Goal: Task Accomplishment & Management: Complete application form

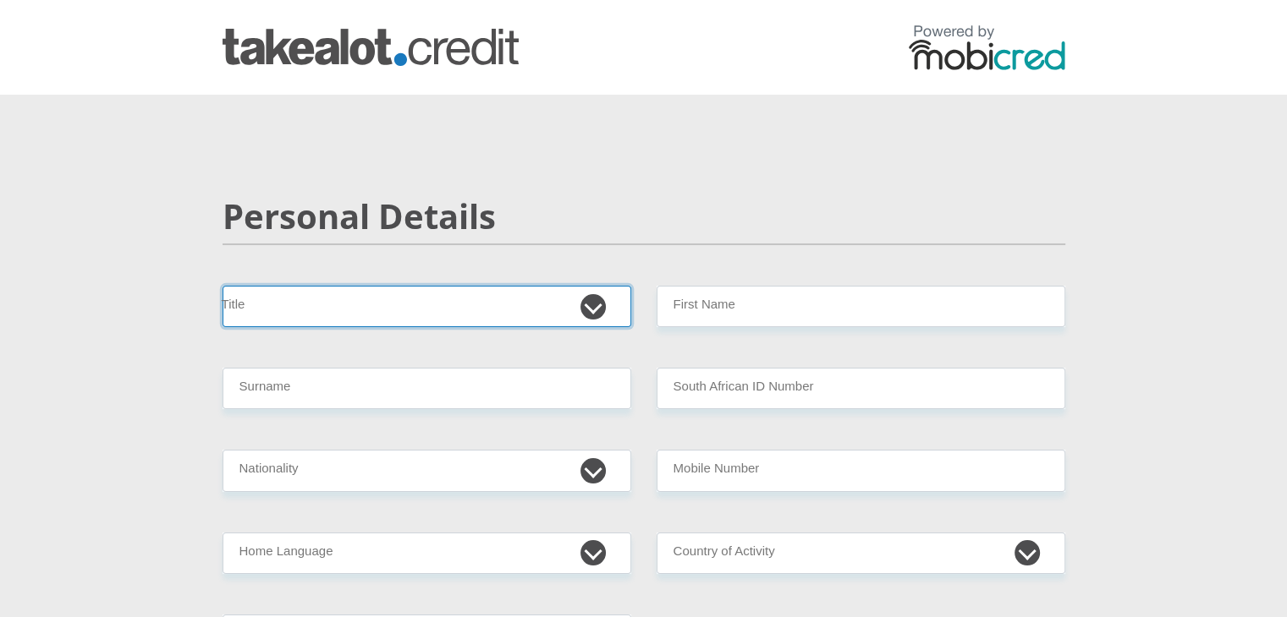
click at [575, 301] on select "Mr Ms Mrs Dr Other" at bounding box center [426, 306] width 409 height 41
select select "Mr"
click at [222, 286] on select "Mr Ms Mrs Dr Other" at bounding box center [426, 306] width 409 height 41
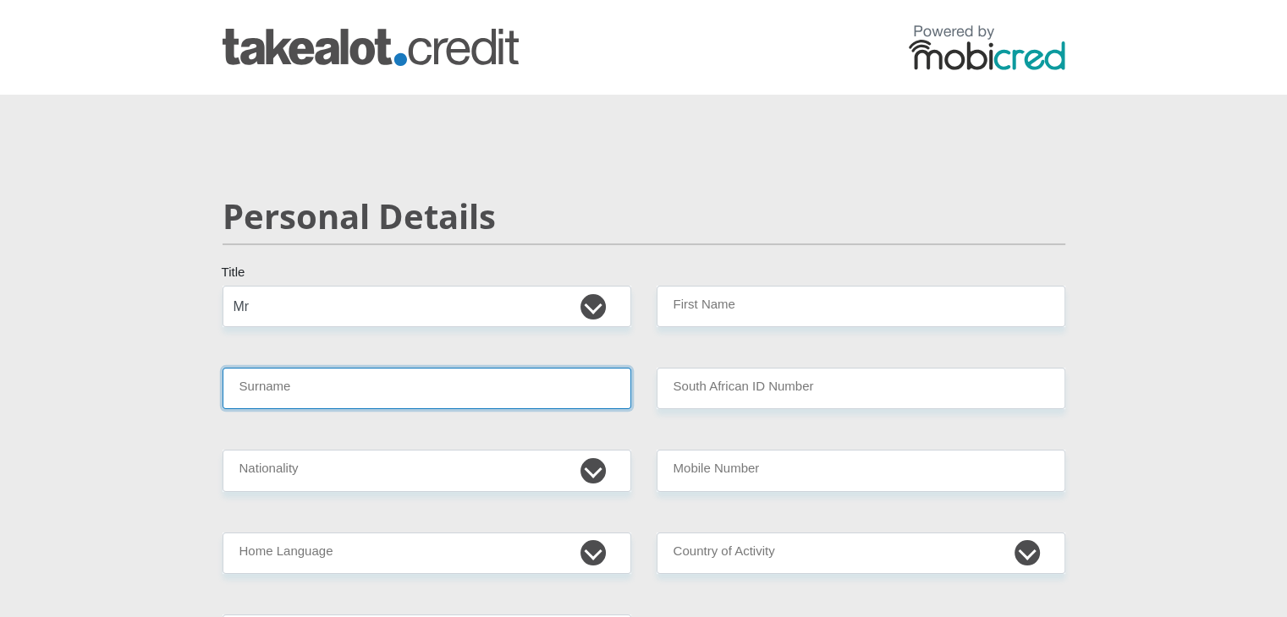
click at [368, 390] on input "Surname" at bounding box center [426, 388] width 409 height 41
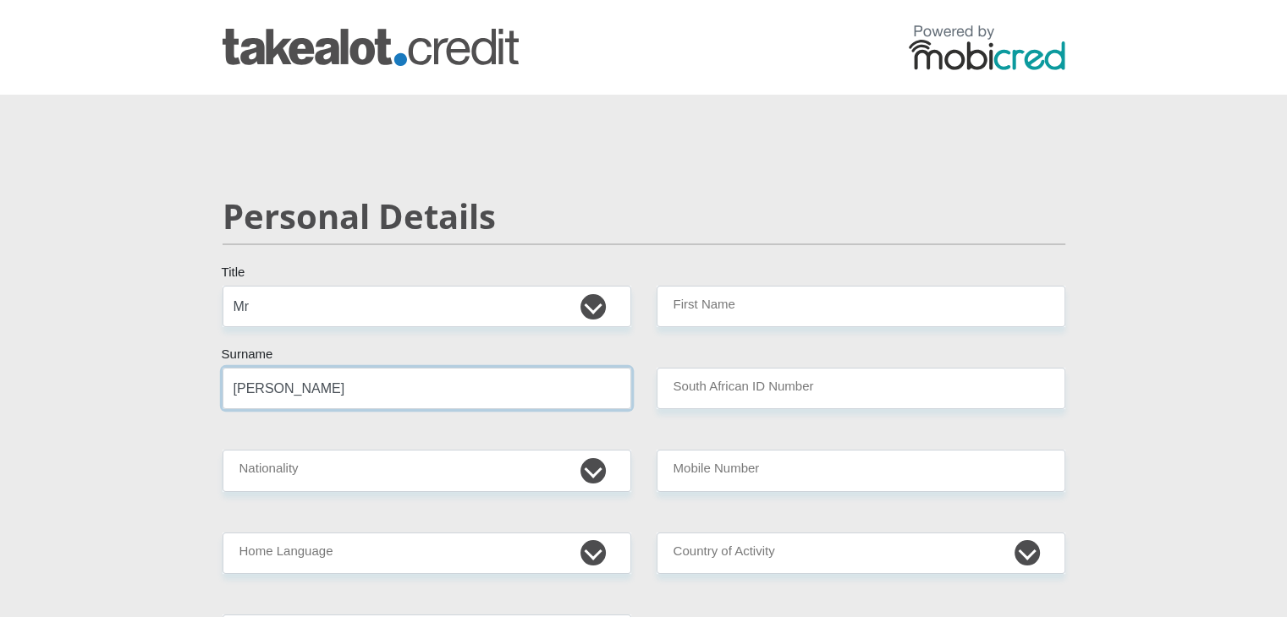
type input "Justin"
type input "9611275013089"
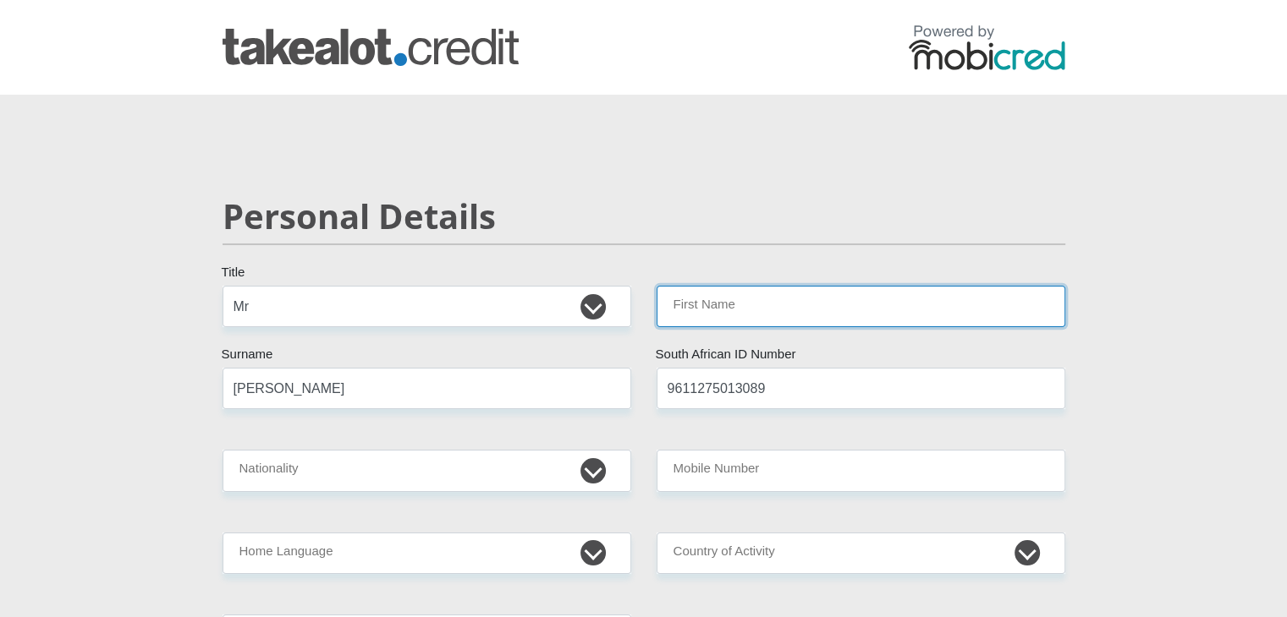
click at [800, 316] on input "First Name" at bounding box center [860, 306] width 409 height 41
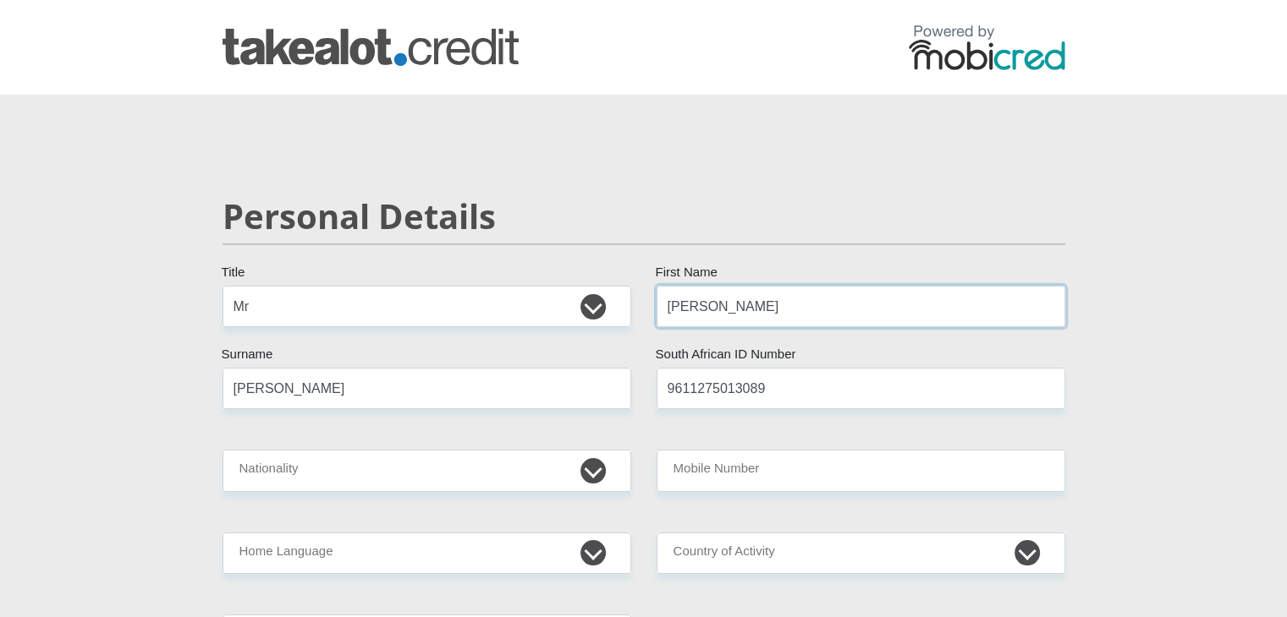
type input "Justin"
type input "Immelman"
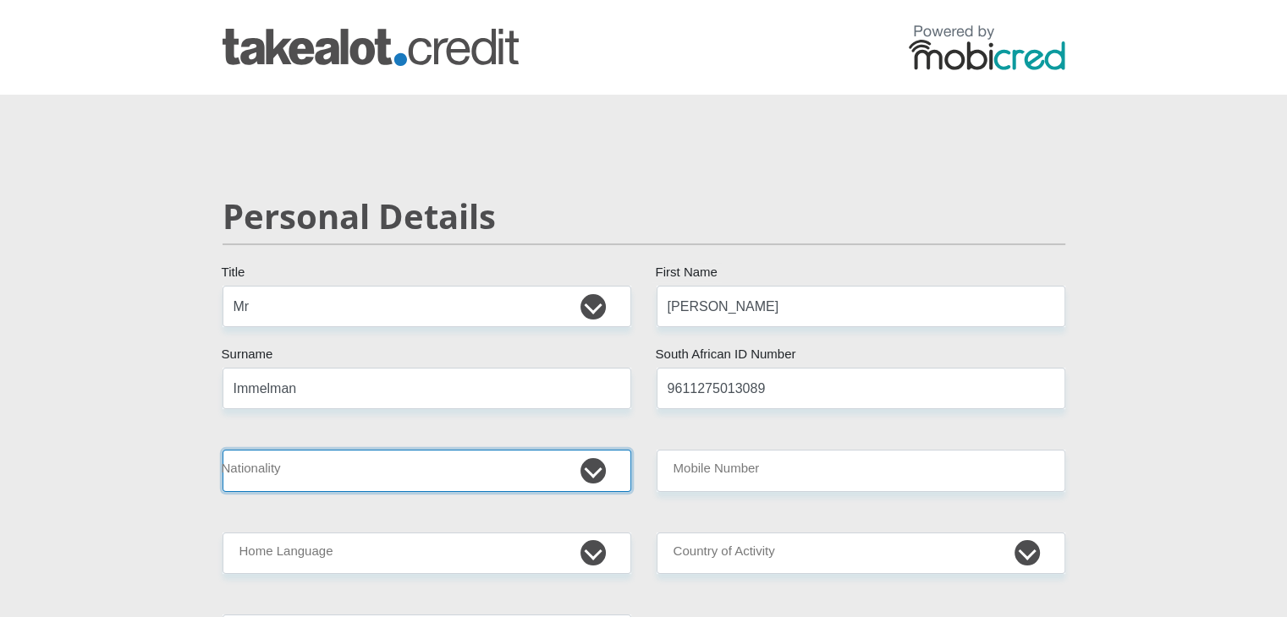
click at [596, 472] on select "South Africa Afghanistan Aland Islands Albania Algeria America Samoa American V…" at bounding box center [426, 470] width 409 height 41
select select "ZAF"
click at [222, 450] on select "South Africa Afghanistan Aland Islands Albania Algeria America Samoa American V…" at bounding box center [426, 470] width 409 height 41
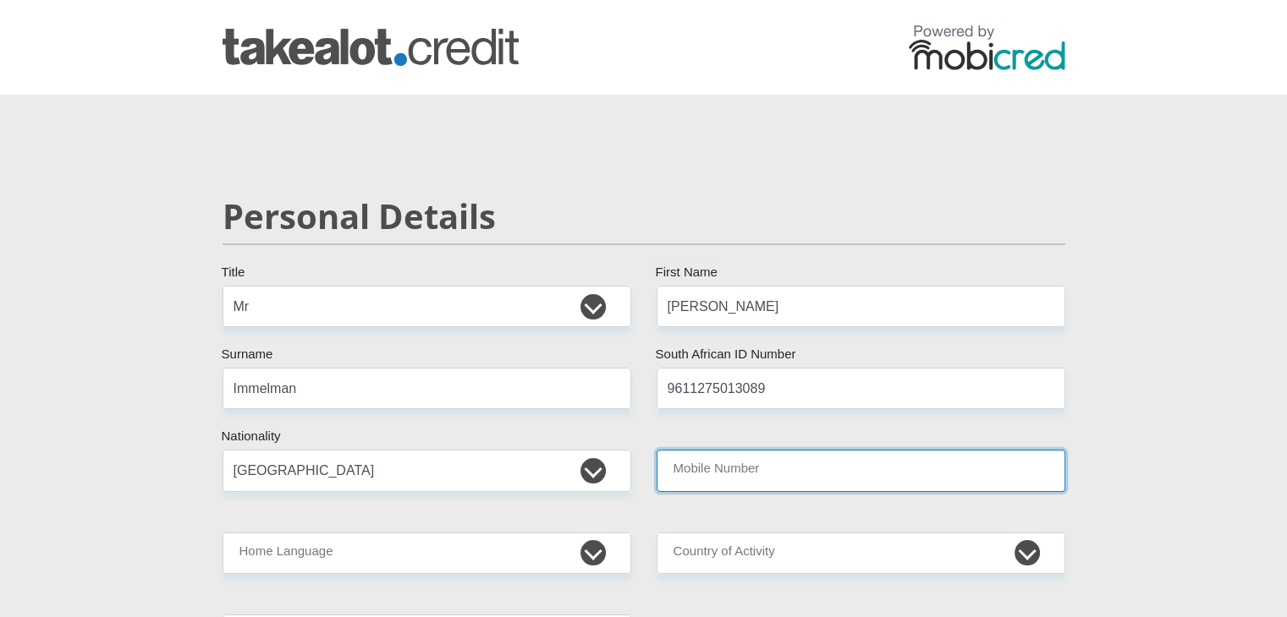
click at [751, 471] on input "Mobile Number" at bounding box center [860, 470] width 409 height 41
type input "0631613836"
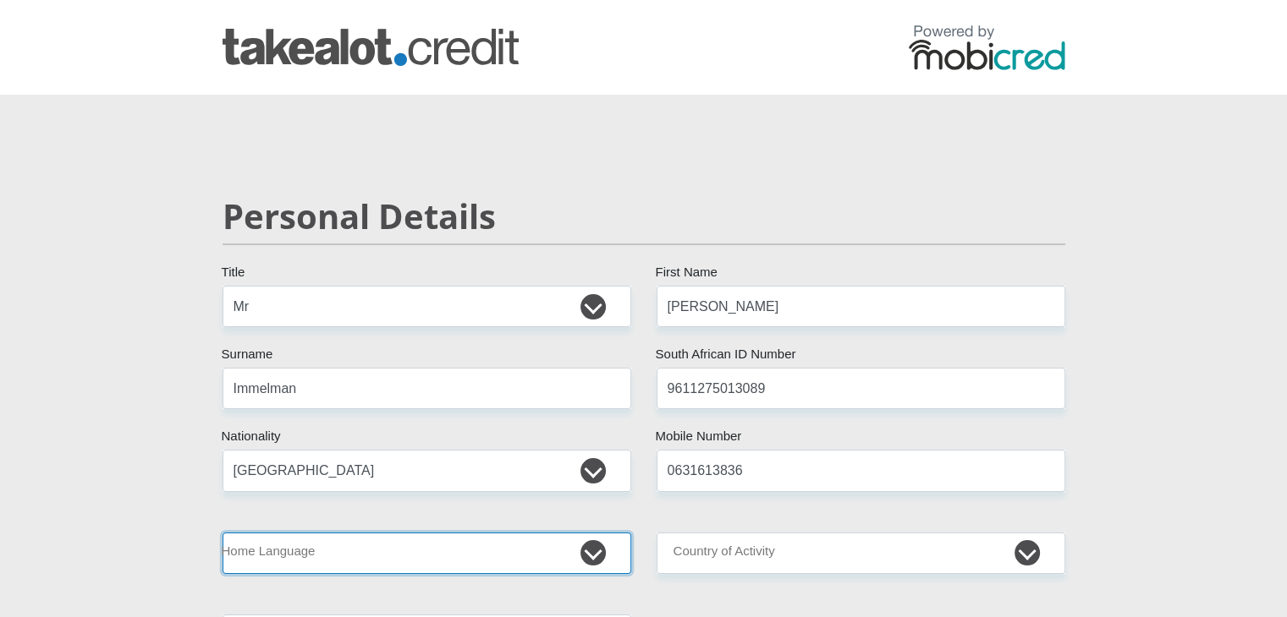
click at [489, 552] on select "Afrikaans English Sepedi South Ndebele Southern Sotho Swati Tsonga Tswana Venda…" at bounding box center [426, 553] width 409 height 41
select select "eng"
click at [222, 533] on select "Afrikaans English Sepedi South Ndebele Southern Sotho Swati Tsonga Tswana Venda…" at bounding box center [426, 553] width 409 height 41
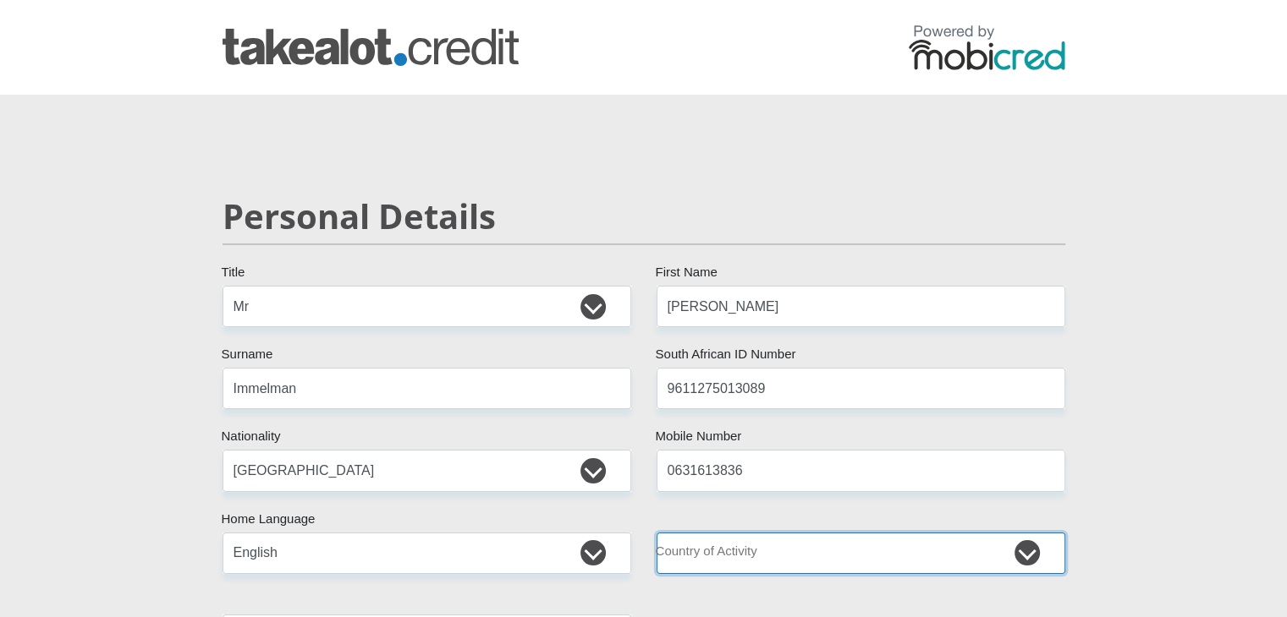
click at [750, 549] on select "South Africa Afghanistan Aland Islands Albania Algeria America Samoa American V…" at bounding box center [860, 553] width 409 height 41
select select "ZAF"
click at [656, 533] on select "South Africa Afghanistan Aland Islands Albania Algeria America Samoa American V…" at bounding box center [860, 553] width 409 height 41
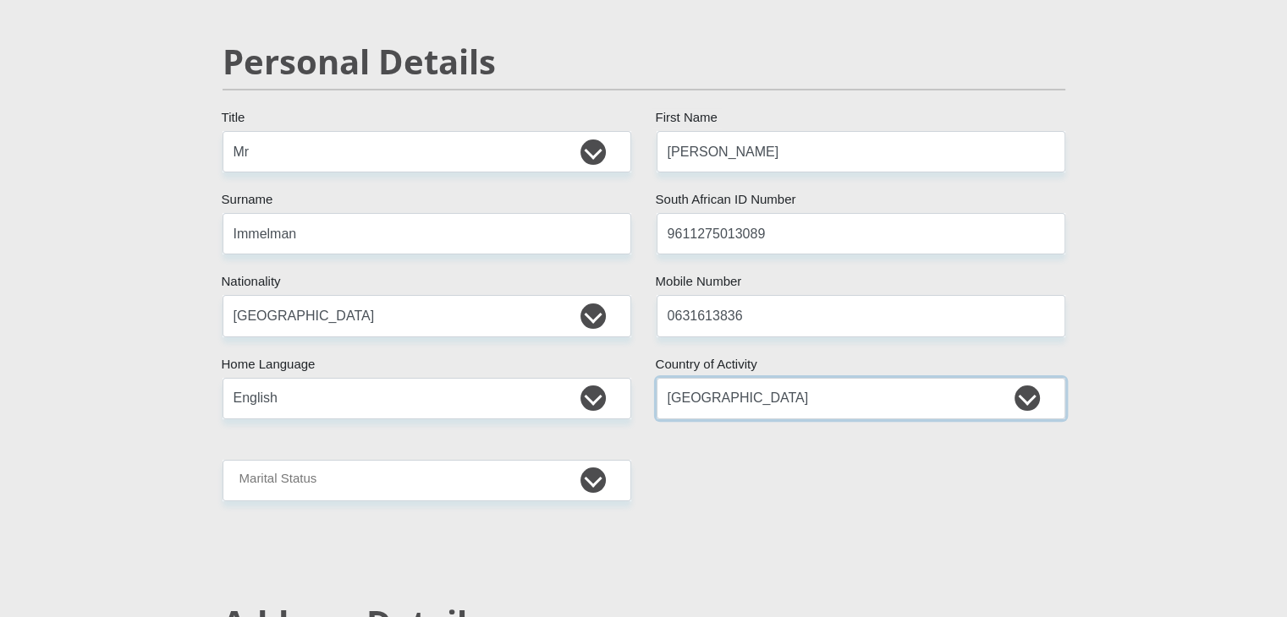
scroll to position [169, 0]
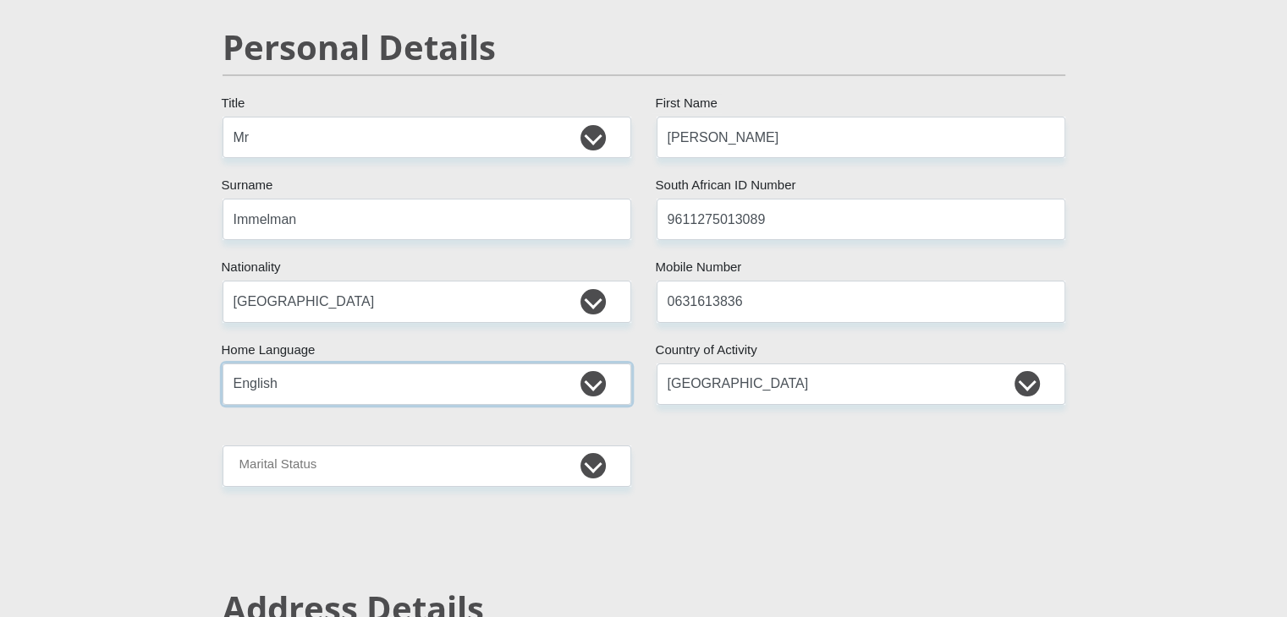
drag, startPoint x: 518, startPoint y: 375, endPoint x: 502, endPoint y: 323, distance: 54.0
click at [518, 375] on select "Afrikaans English Sepedi South Ndebele Southern Sotho Swati Tsonga Tswana Venda…" at bounding box center [426, 384] width 409 height 41
drag, startPoint x: 329, startPoint y: 392, endPoint x: 321, endPoint y: 366, distance: 26.5
click at [329, 392] on select "Afrikaans English Sepedi South Ndebele Southern Sotho Swati Tsonga Tswana Venda…" at bounding box center [426, 384] width 409 height 41
select select "afr"
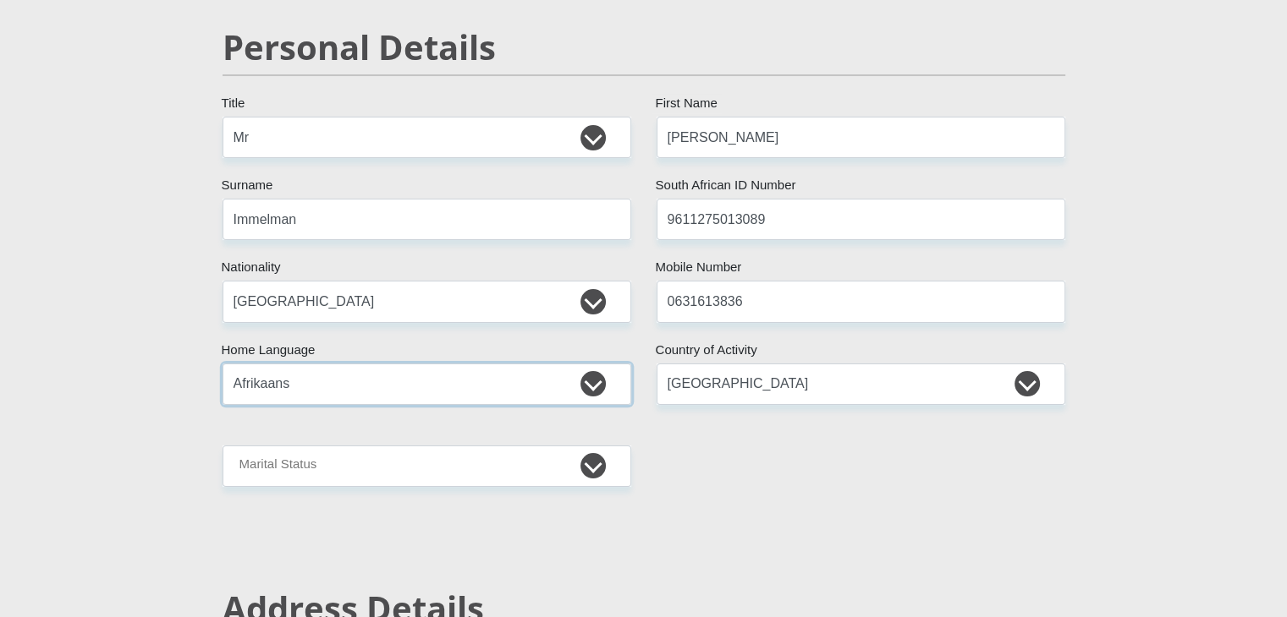
click at [222, 364] on select "Afrikaans English Sepedi South Ndebele Southern Sotho Swati Tsonga Tswana Venda…" at bounding box center [426, 384] width 409 height 41
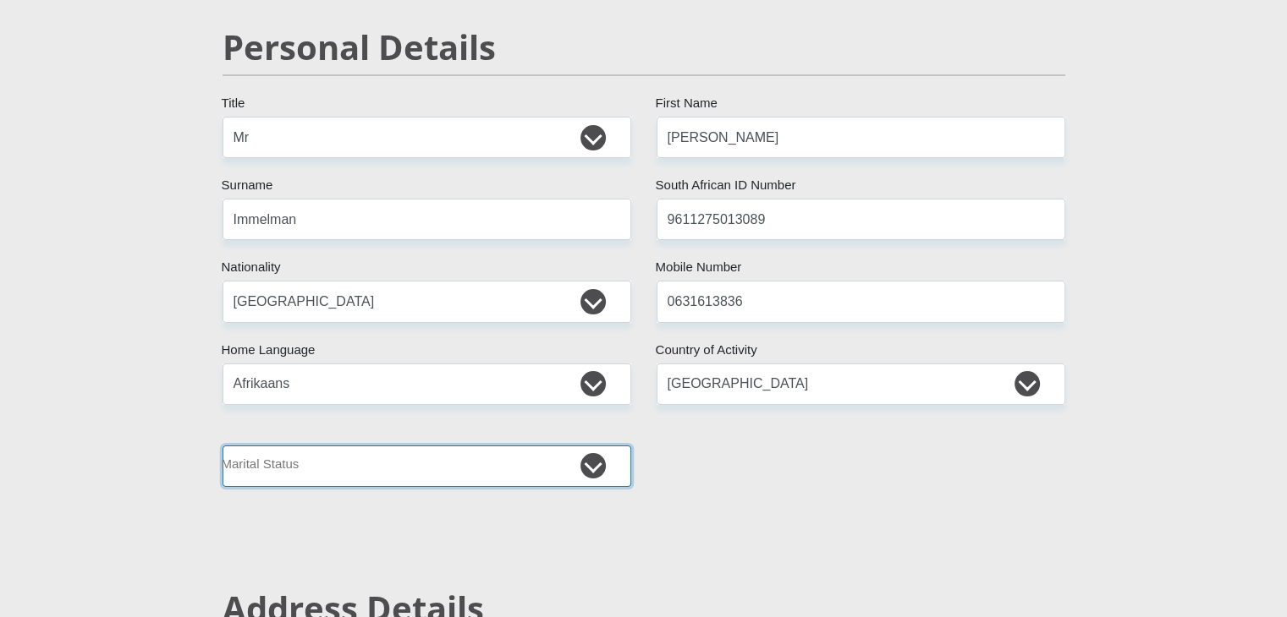
drag, startPoint x: 360, startPoint y: 476, endPoint x: 332, endPoint y: 472, distance: 28.2
click at [359, 475] on select "Married ANC Single Divorced Widowed Married COP or Customary Law" at bounding box center [426, 466] width 409 height 41
select select "2"
click at [222, 446] on select "Married ANC Single Divorced Widowed Married COP or Customary Law" at bounding box center [426, 466] width 409 height 41
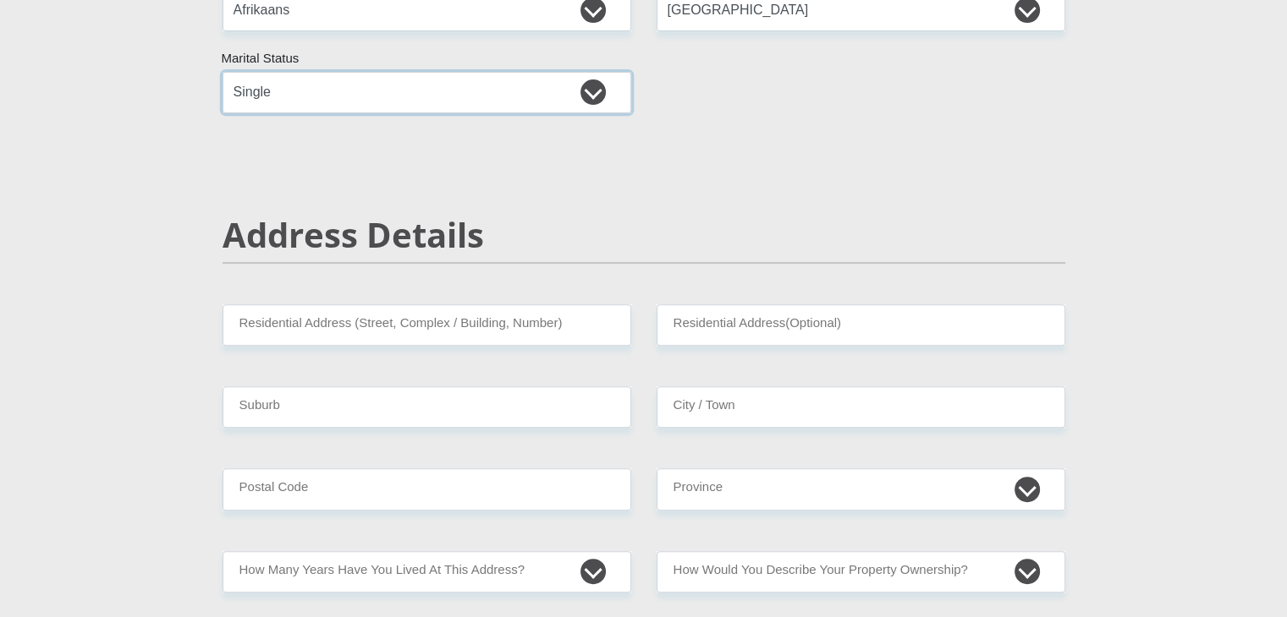
scroll to position [592, 0]
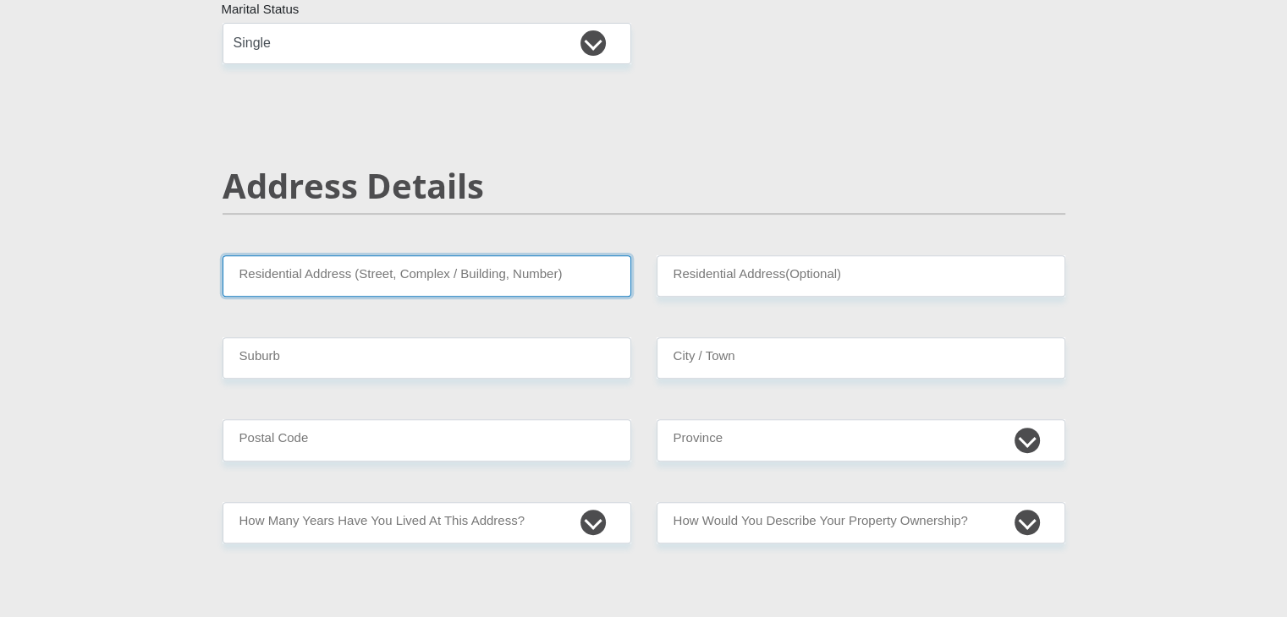
click at [460, 267] on input "Residential Address (Street, Complex / Building, Number)" at bounding box center [426, 275] width 409 height 41
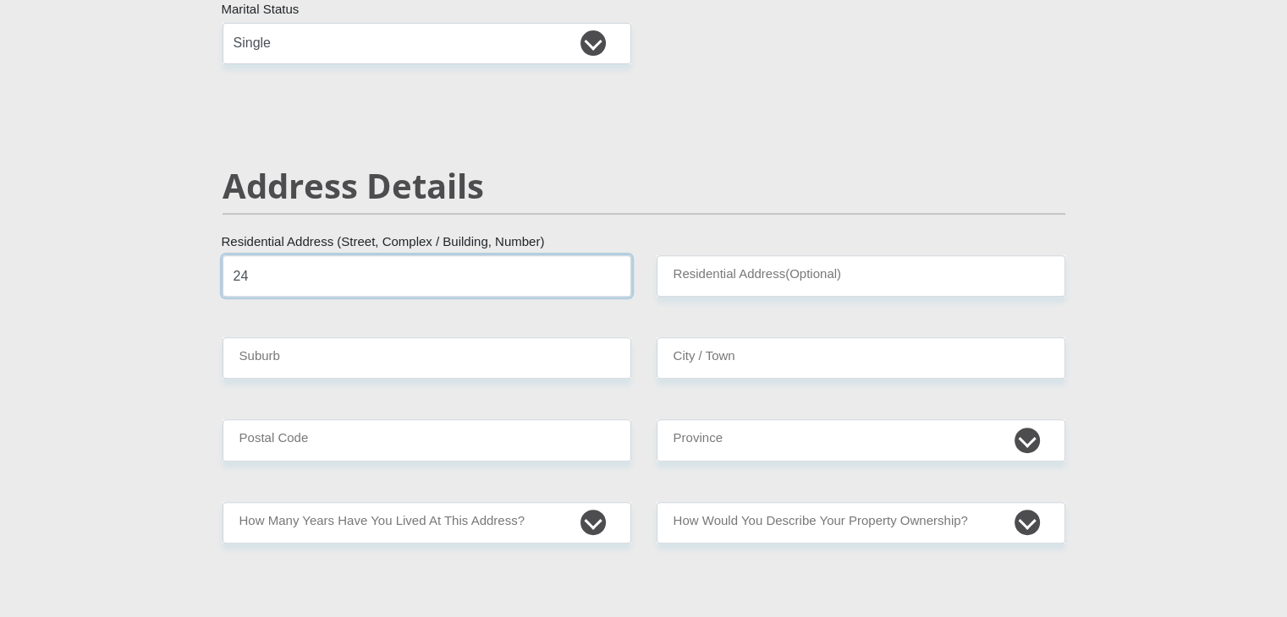
type input "2"
type input "741 Jooste Eiland"
type input "Olyvenhoudsdrift"
type input "Upington"
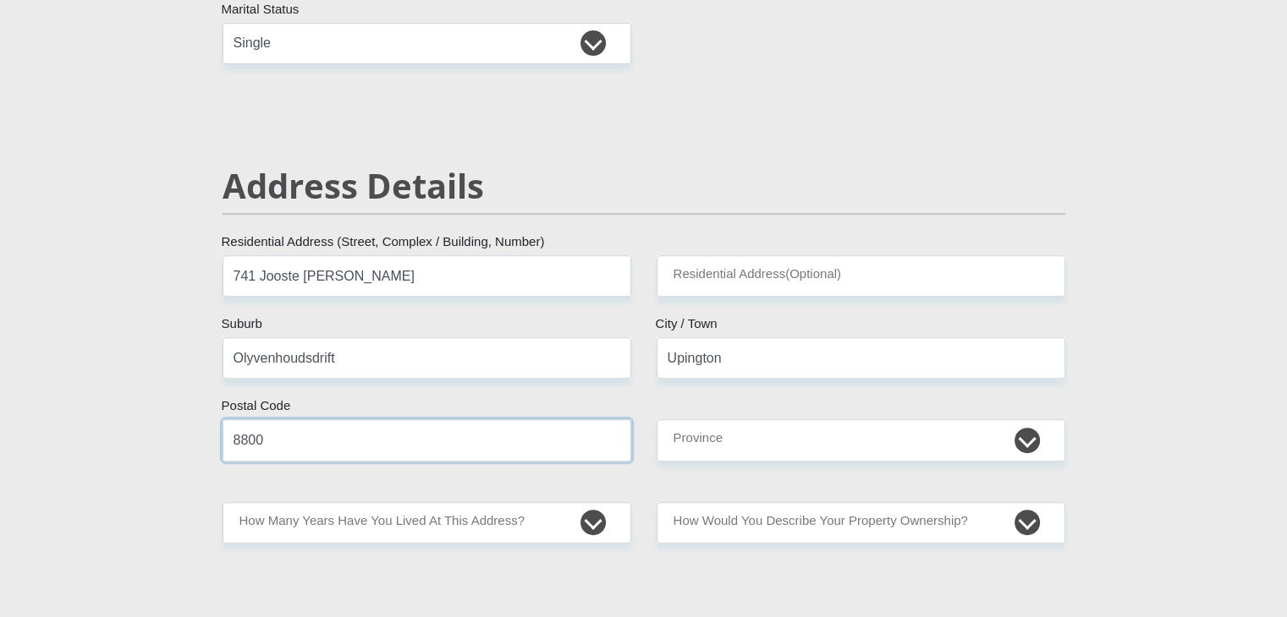
type input "8800"
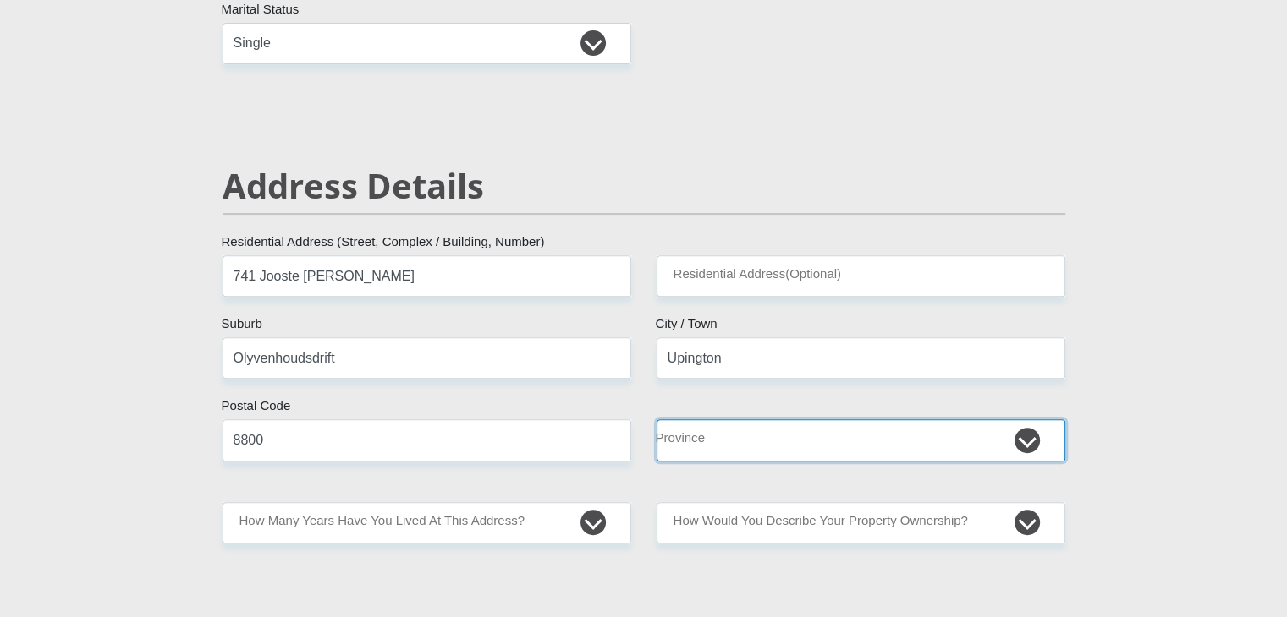
select select "Northern Cape"
click at [656, 420] on select "Eastern Cape Free State Gauteng KwaZulu-Natal Limpopo Mpumalanga Northern Cape …" at bounding box center [860, 440] width 409 height 41
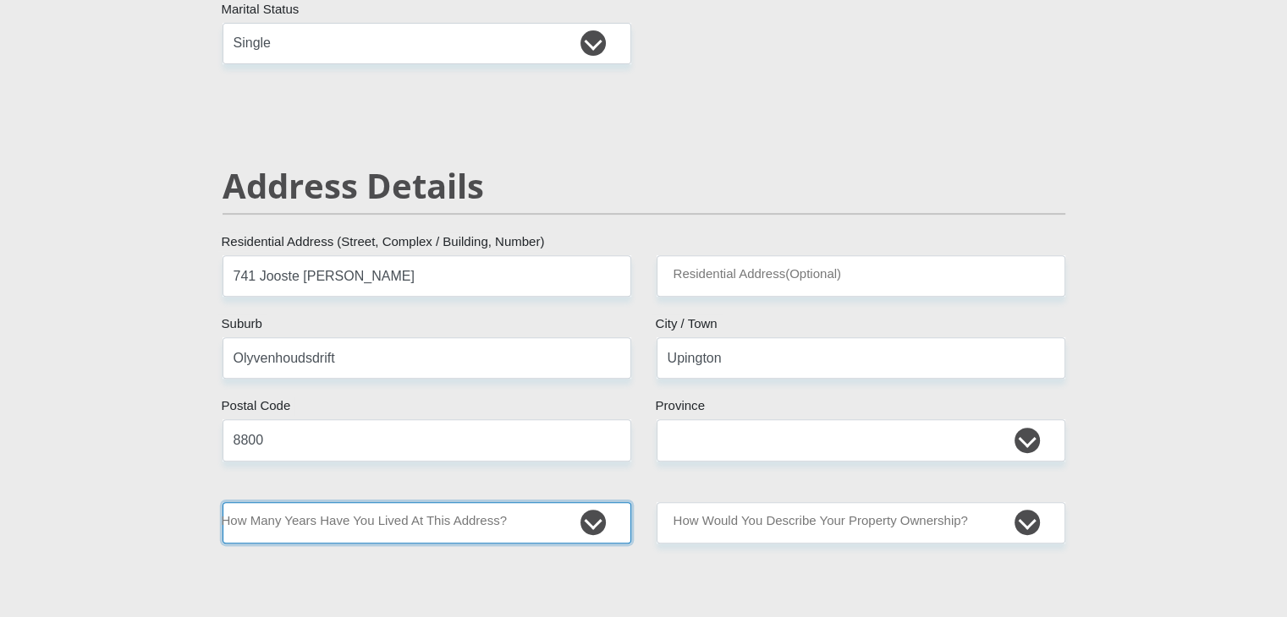
click at [417, 525] on select "less than 1 year 1-3 years 3-5 years 5+ years" at bounding box center [426, 522] width 409 height 41
select select "5"
click at [222, 502] on select "less than 1 year 1-3 years 3-5 years 5+ years" at bounding box center [426, 522] width 409 height 41
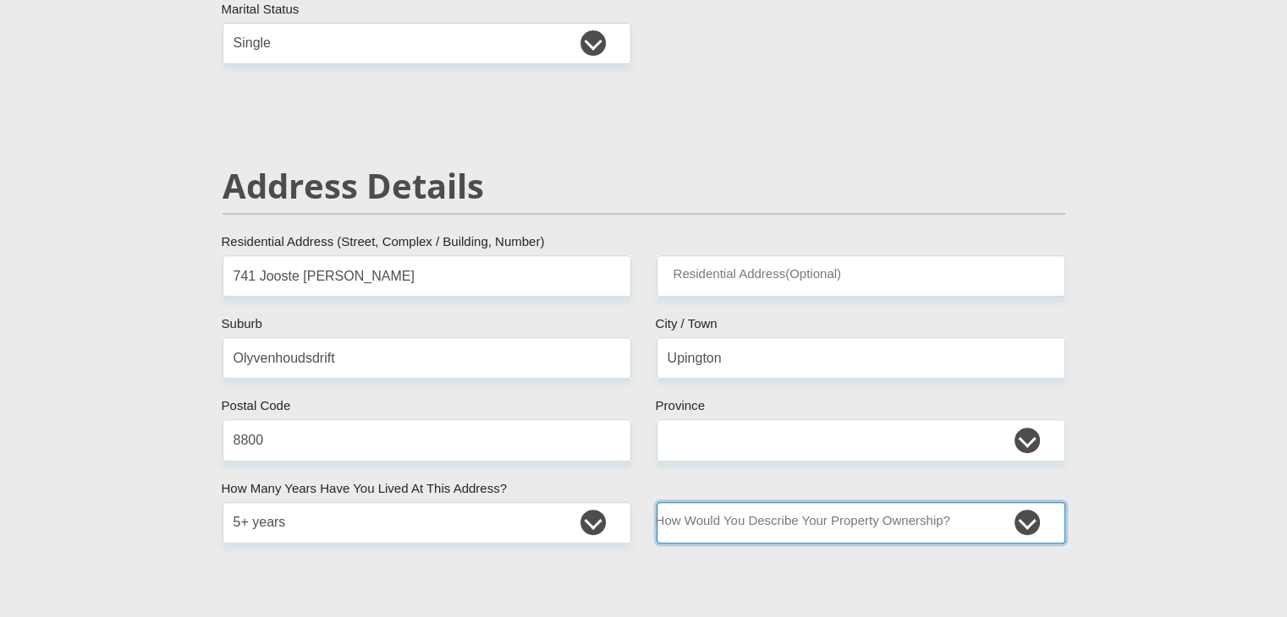
click at [824, 530] on select "Owned Rented Family Owned Company Dwelling" at bounding box center [860, 522] width 409 height 41
select select "parents"
click at [656, 502] on select "Owned Rented Family Owned Company Dwelling" at bounding box center [860, 522] width 409 height 41
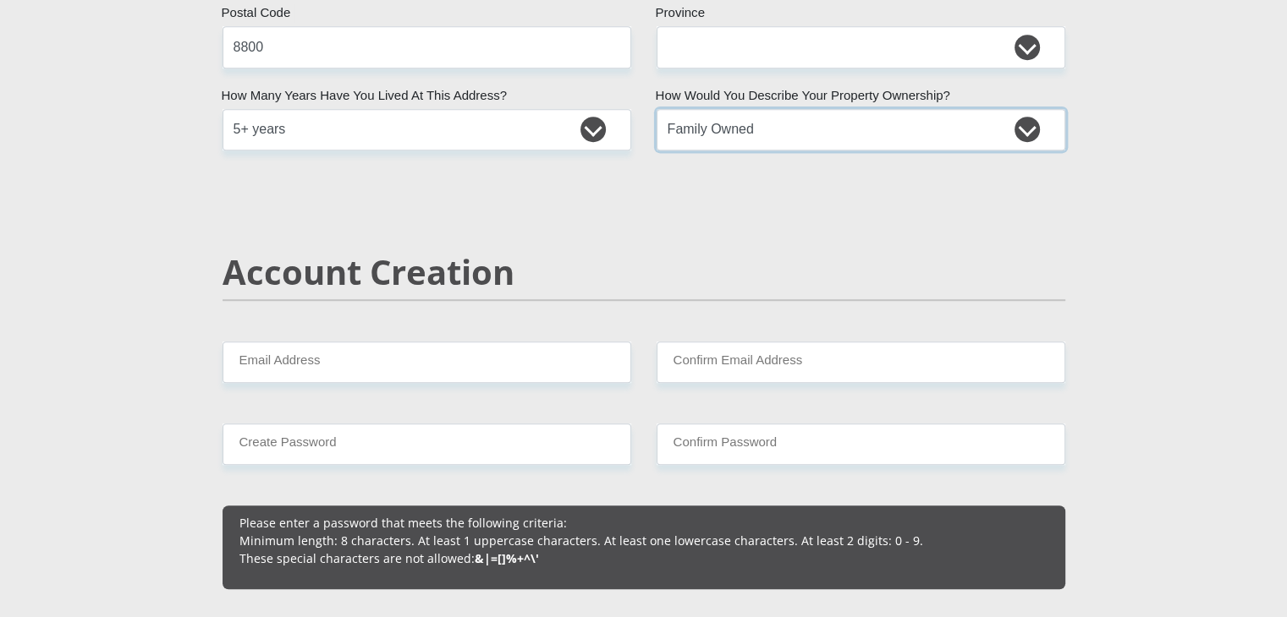
scroll to position [1015, 0]
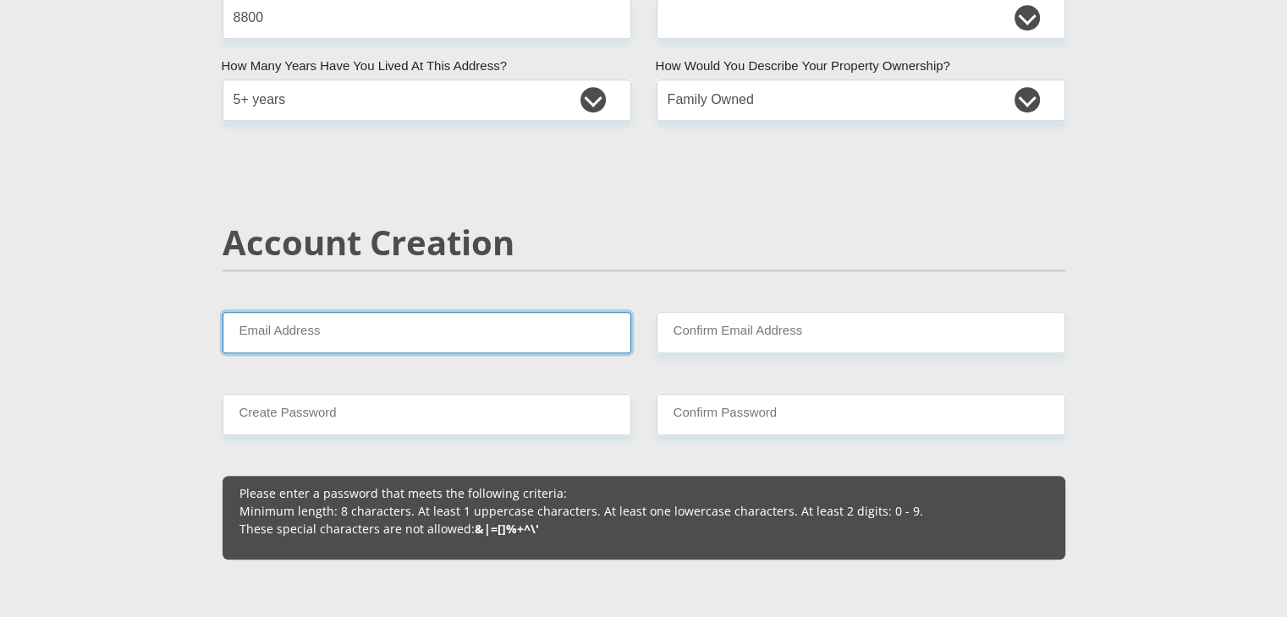
click at [443, 338] on input "Email Address" at bounding box center [426, 332] width 409 height 41
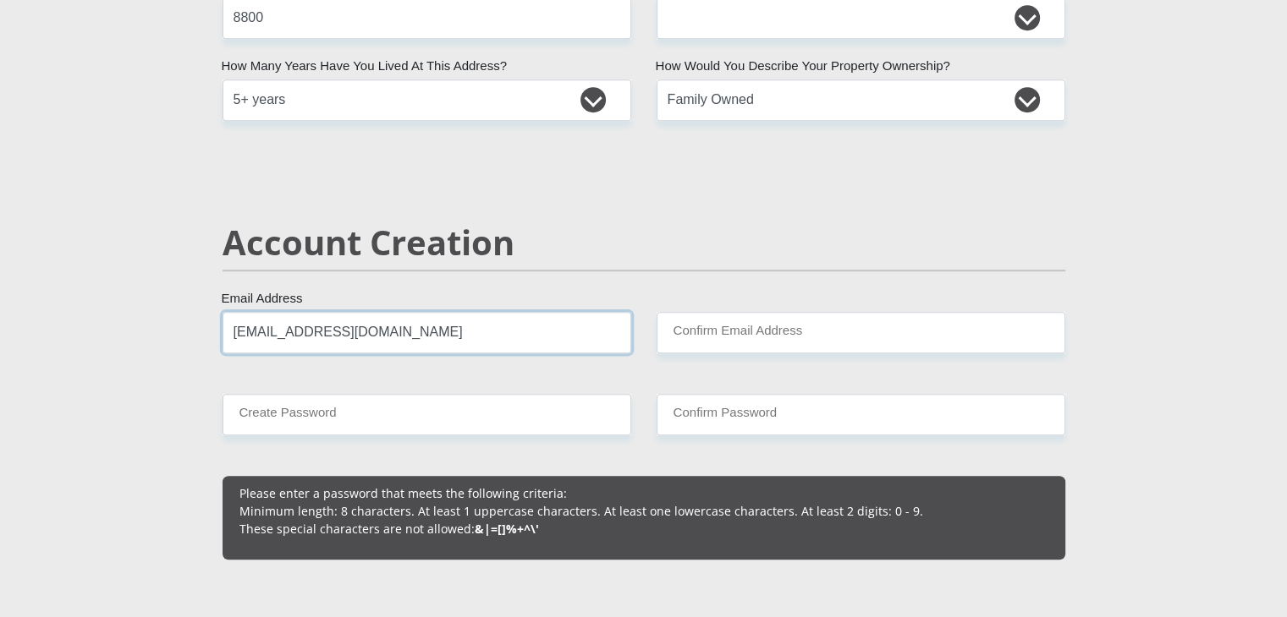
type input "justinimmelman80@gmail.com"
click at [391, 236] on h2 "Account Creation" at bounding box center [643, 242] width 843 height 41
click at [433, 343] on input "justinimmelman80@gmail.com" at bounding box center [426, 332] width 409 height 41
drag, startPoint x: 453, startPoint y: 332, endPoint x: 0, endPoint y: 275, distance: 456.9
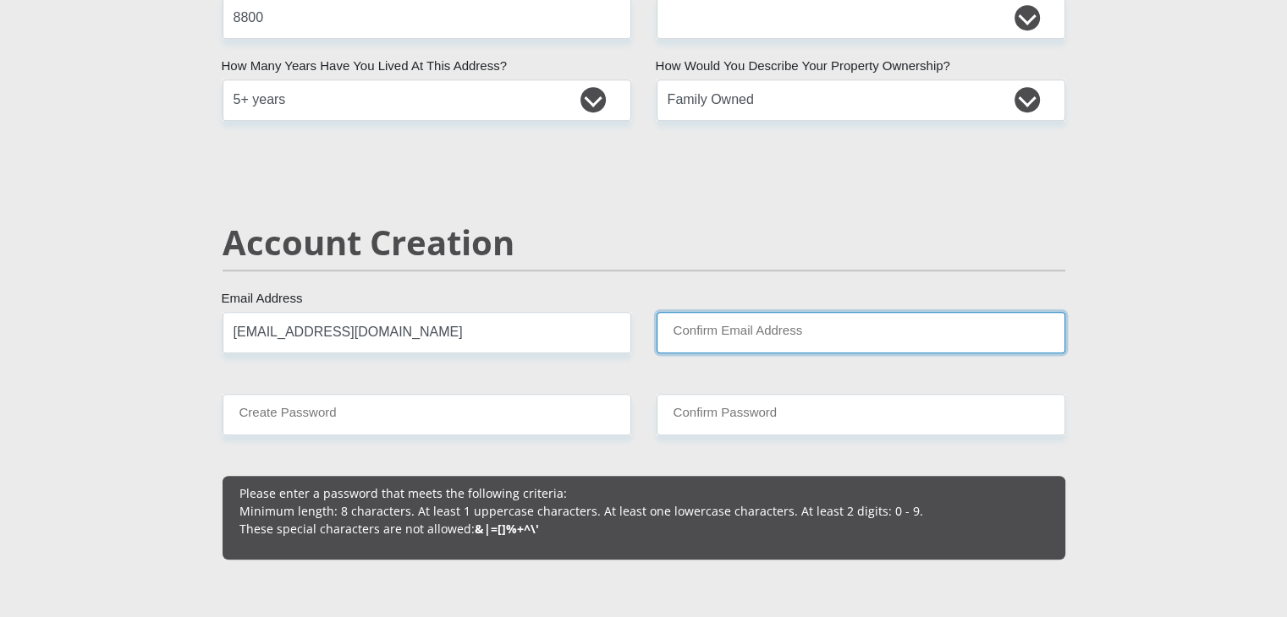
click at [768, 344] on input "Confirm Email Address" at bounding box center [860, 332] width 409 height 41
paste input "justinimmelman80@gmail.com"
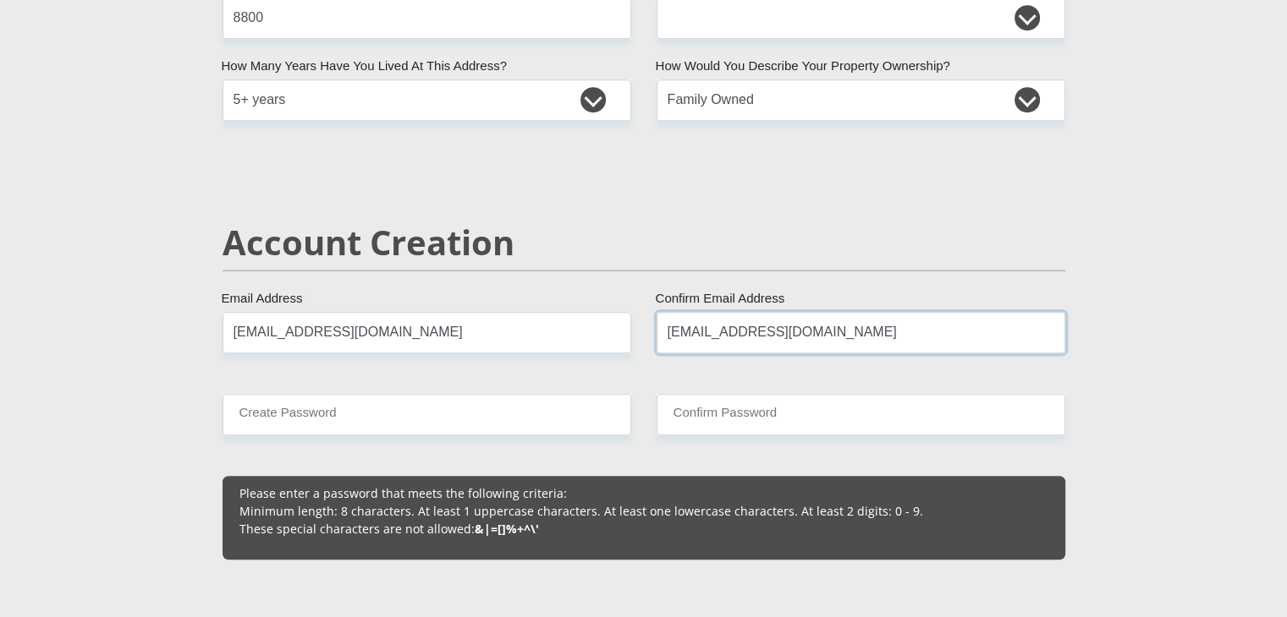
type input "justinimmelman80@gmail.com"
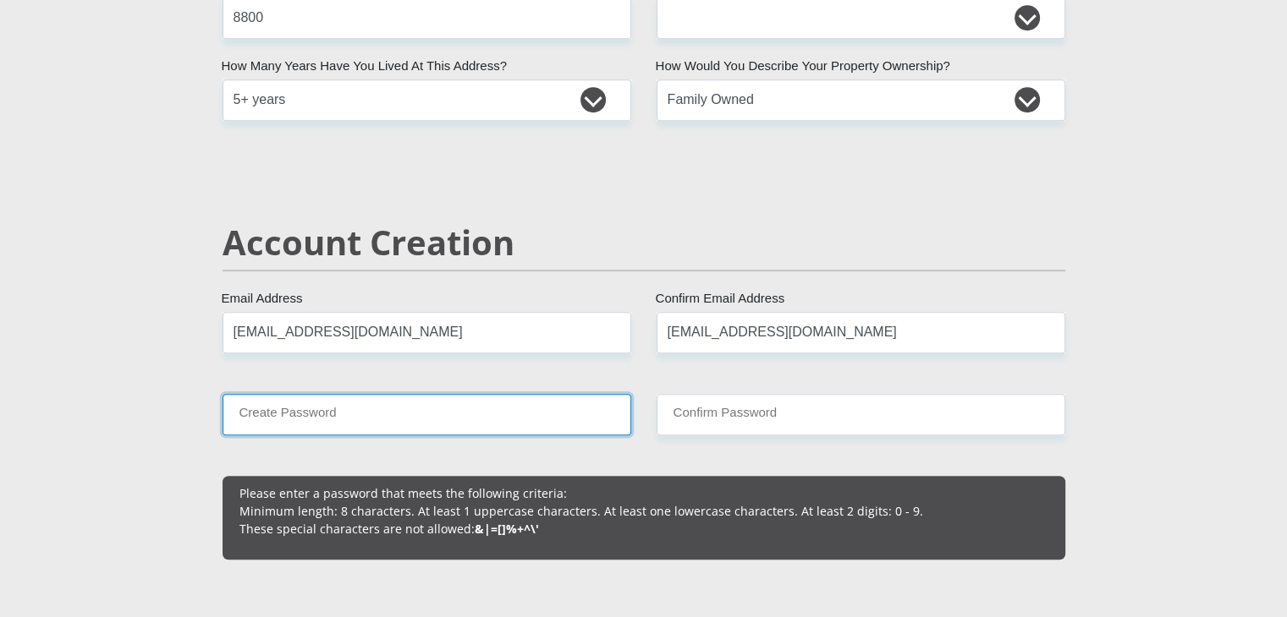
click at [483, 404] on input "Create Password" at bounding box center [426, 414] width 409 height 41
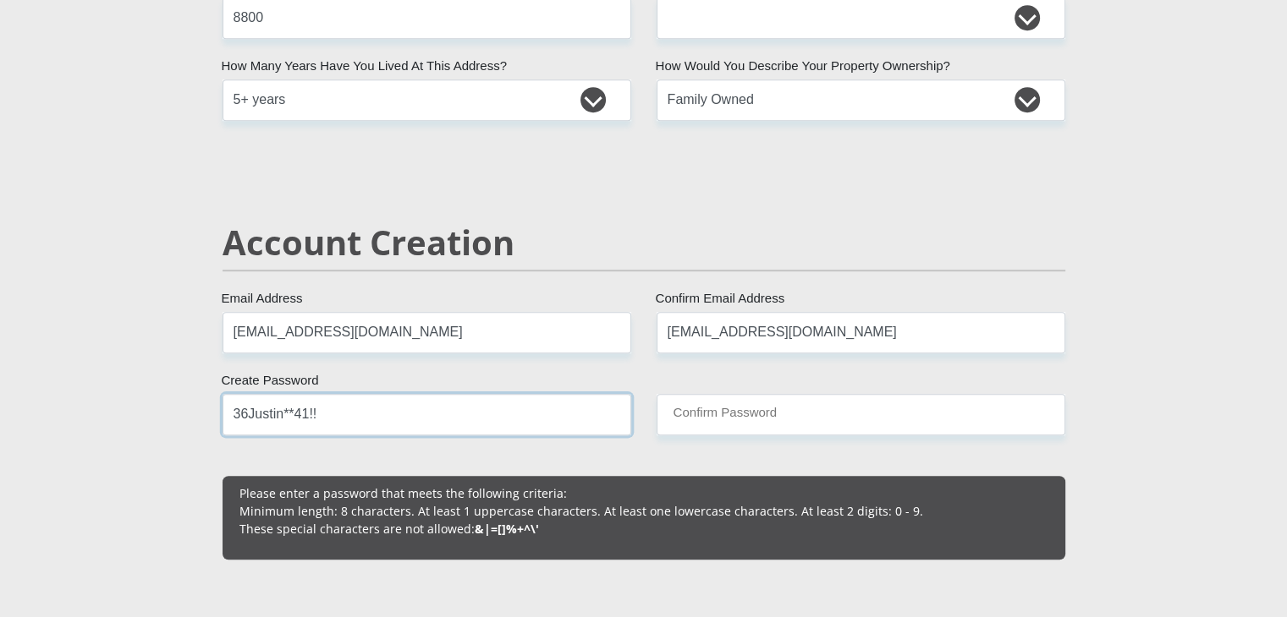
type input "36Justin**41!!"
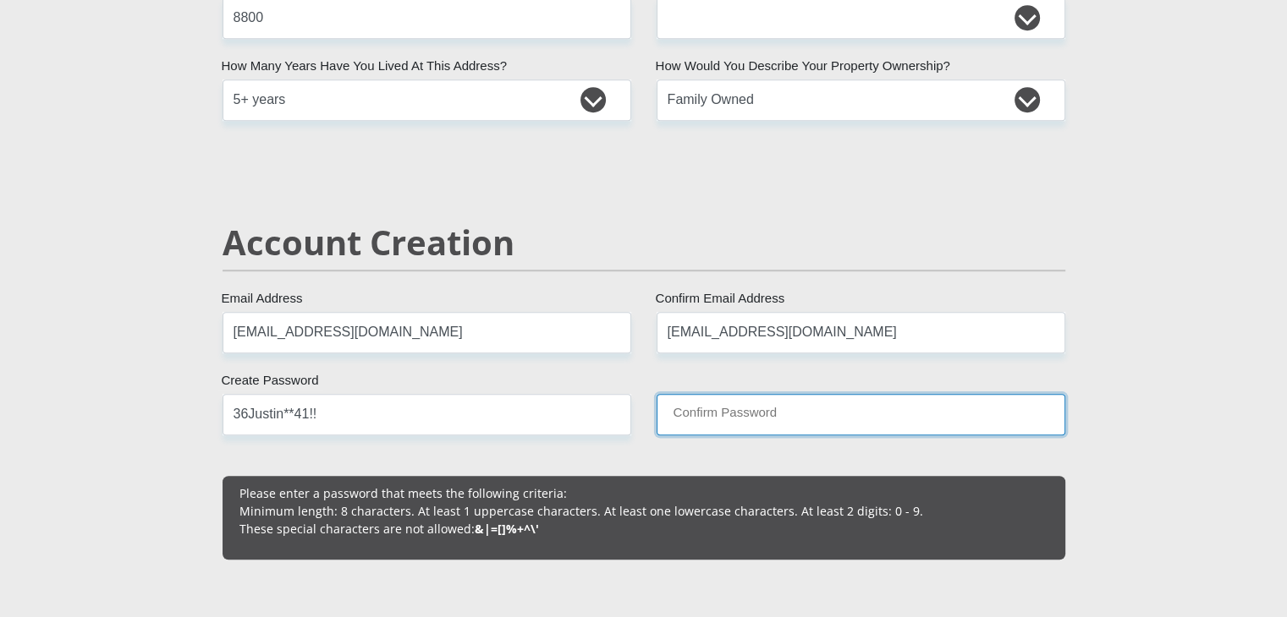
click at [796, 410] on input "Confirm Password" at bounding box center [860, 414] width 409 height 41
paste input "36Justin**41!!"
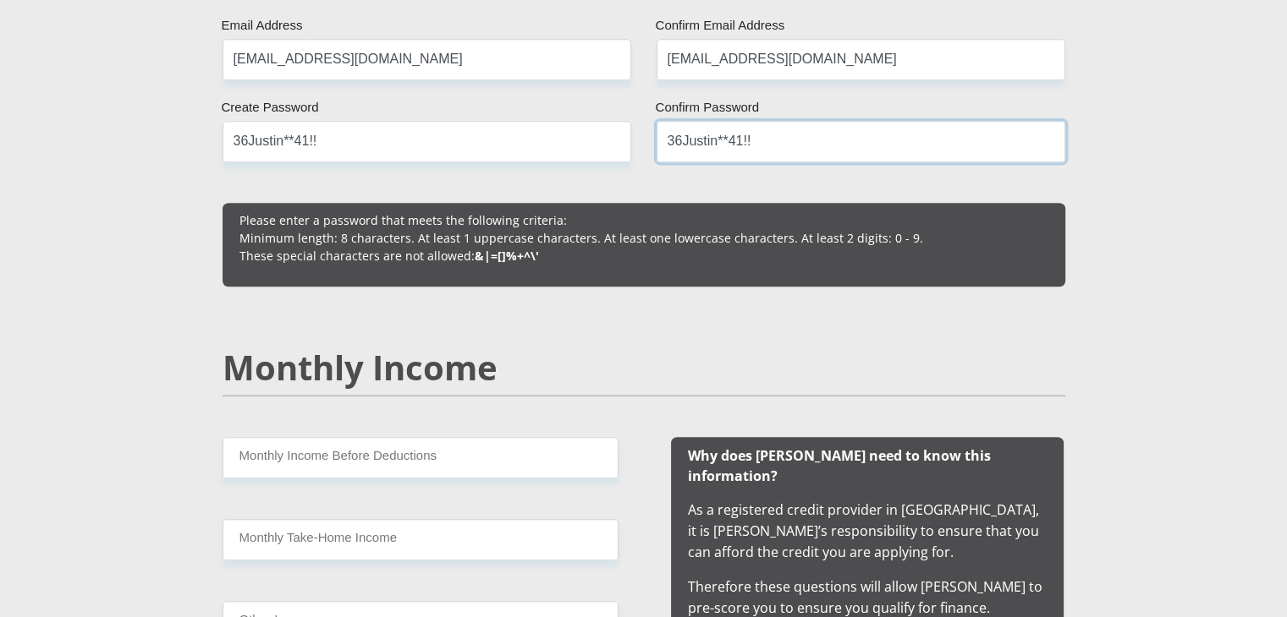
scroll to position [1353, 0]
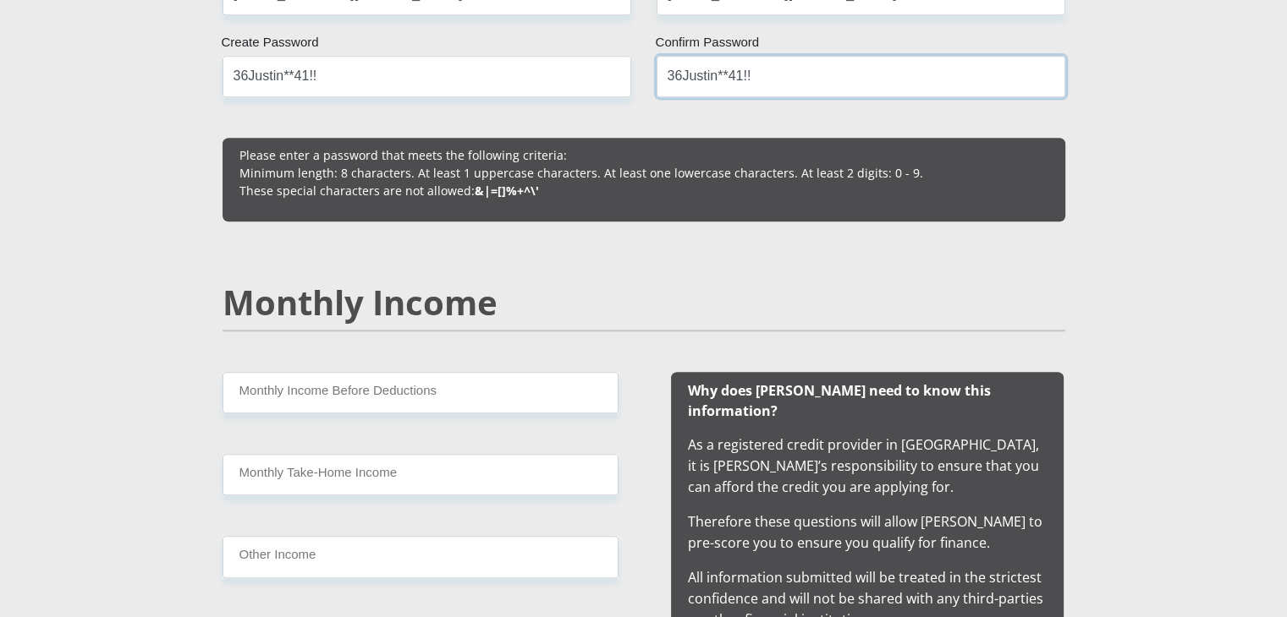
type input "36Justin**41!!"
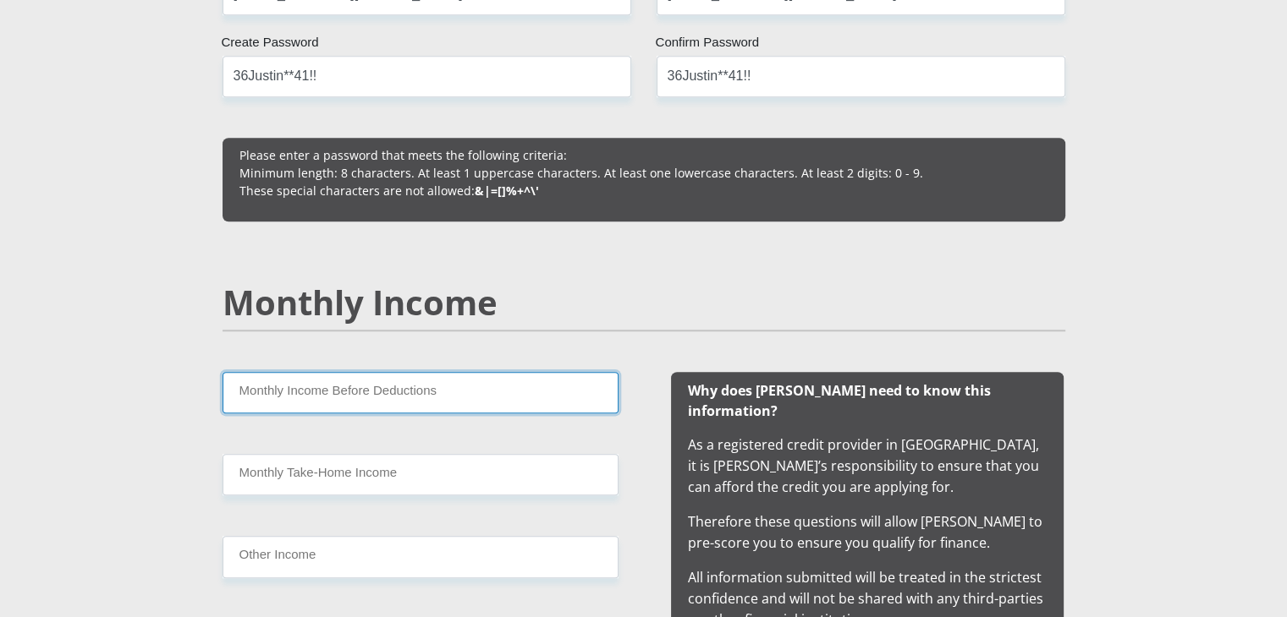
click at [383, 396] on input "Monthly Income Before Deductions" at bounding box center [420, 392] width 396 height 41
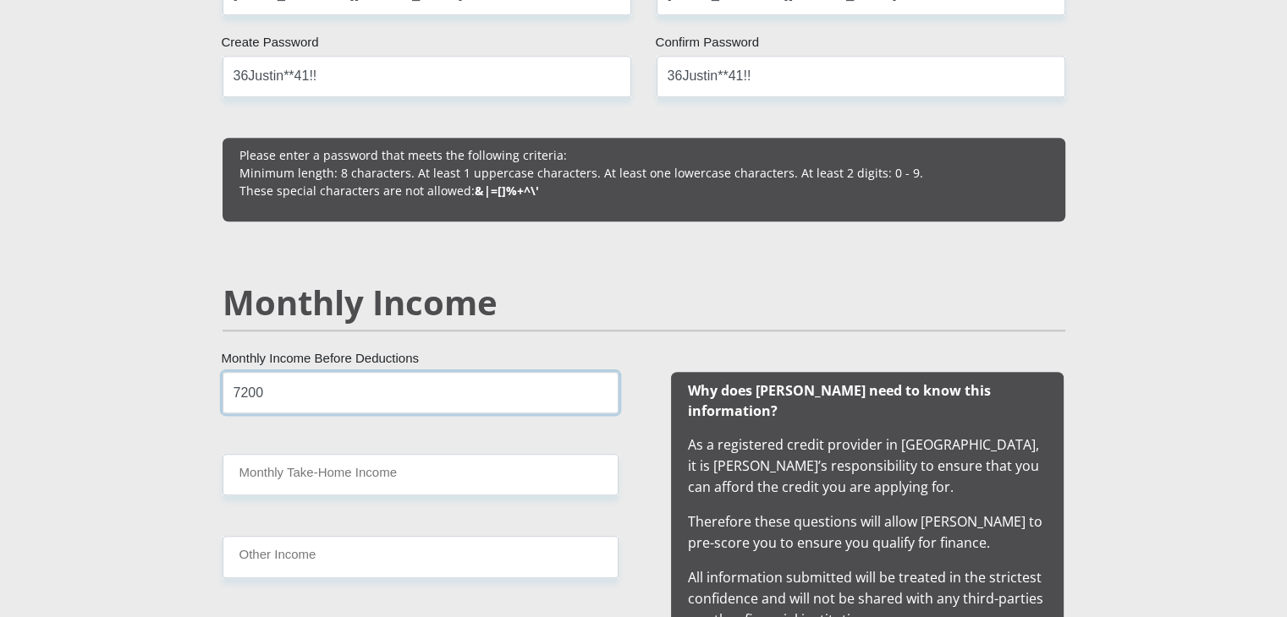
drag, startPoint x: 383, startPoint y: 396, endPoint x: 321, endPoint y: 397, distance: 61.8
click at [332, 396] on input "7200" at bounding box center [420, 392] width 396 height 41
drag, startPoint x: 315, startPoint y: 398, endPoint x: 222, endPoint y: 405, distance: 93.4
click at [222, 405] on input "7200" at bounding box center [420, 392] width 396 height 41
type input "7500"
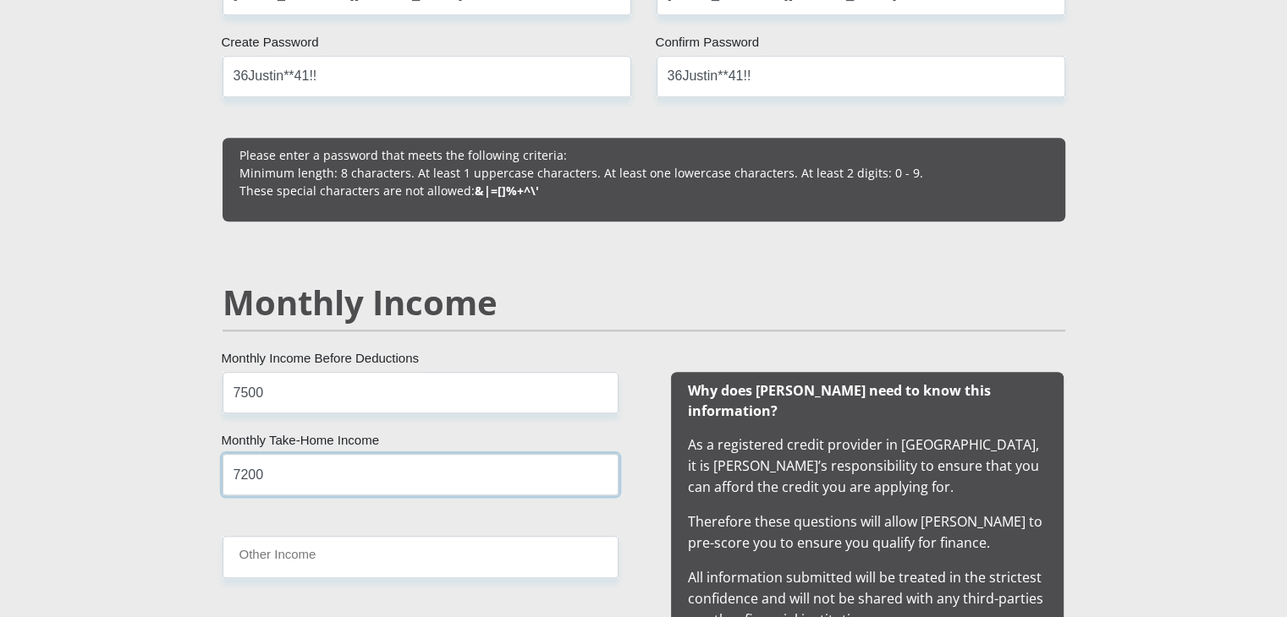
type input "7200"
type input "0"
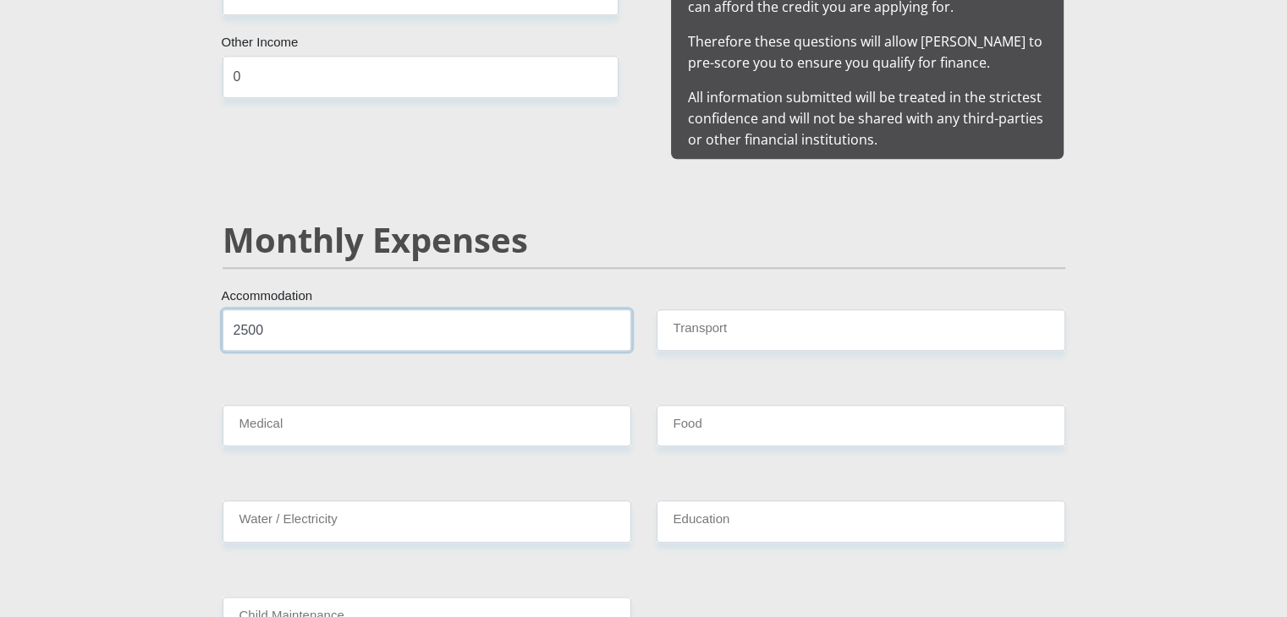
type input "2500"
type input "0"
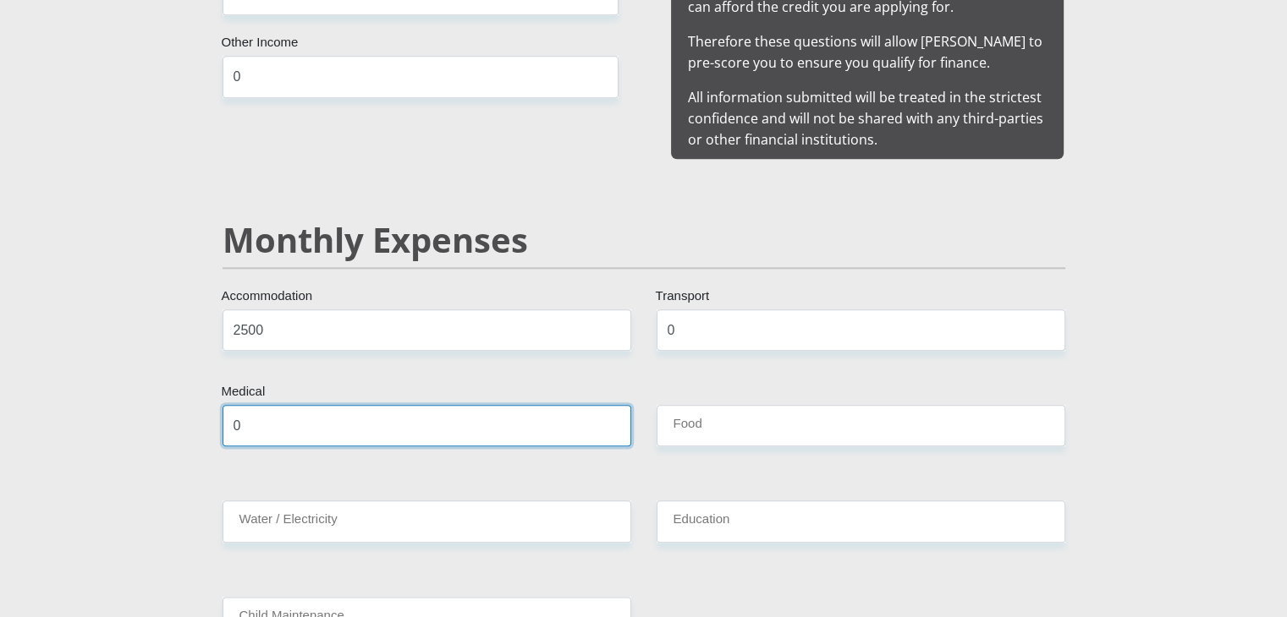
type input "0"
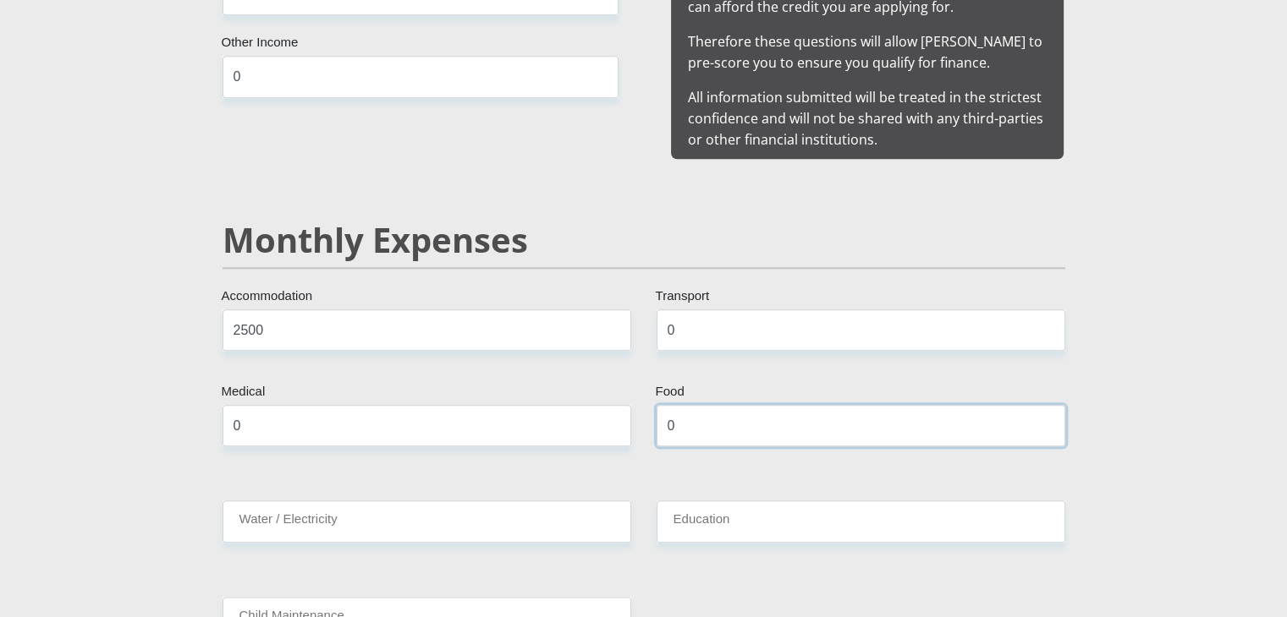
type input "500"
type input "0"
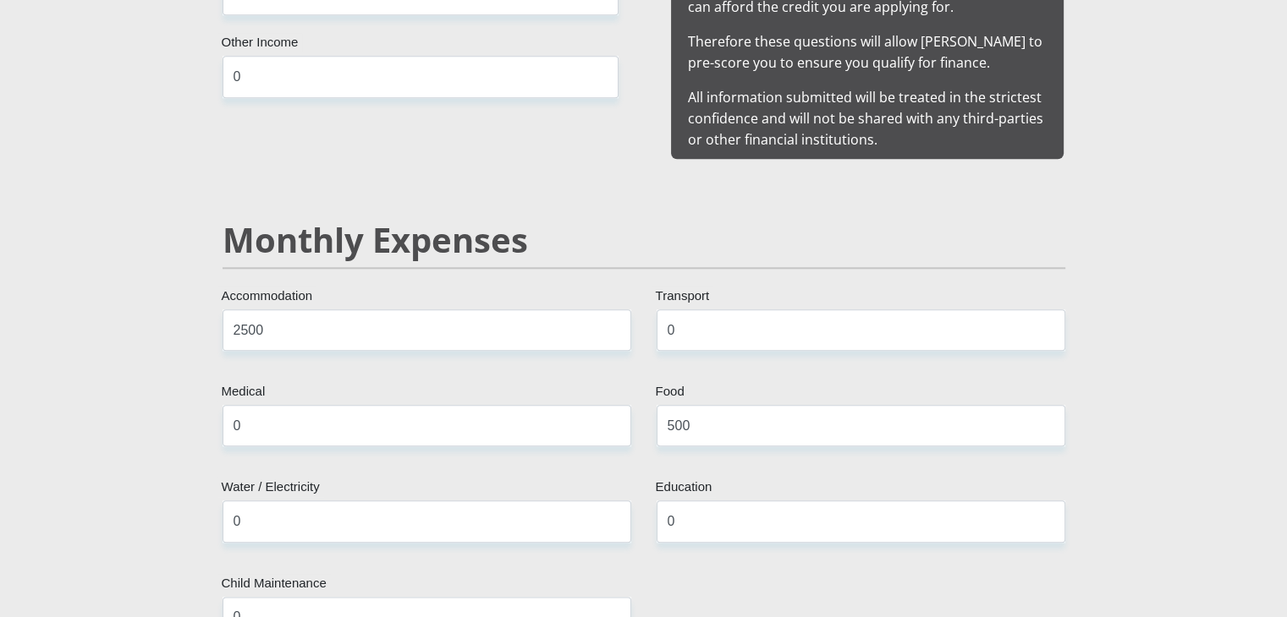
scroll to position [2388, 0]
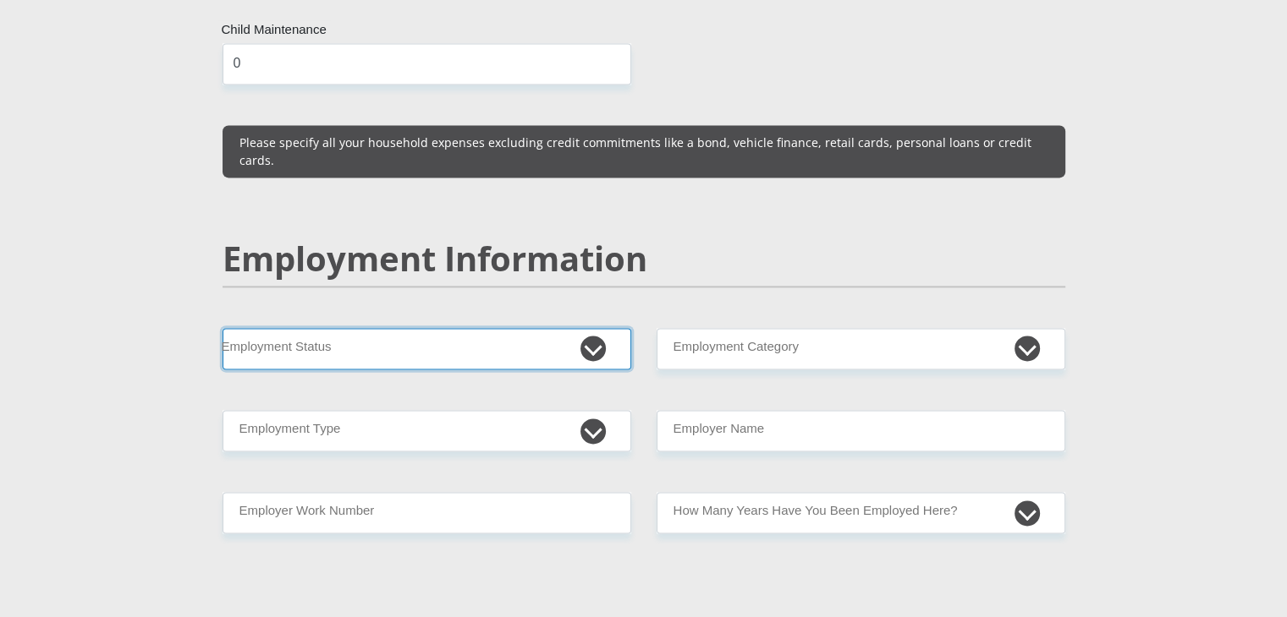
click at [552, 328] on select "Permanent/Full-time Part-time/Casual Contract Worker Self-Employed Housewife Re…" at bounding box center [426, 348] width 409 height 41
select select "1"
click at [222, 328] on select "Permanent/Full-time Part-time/Casual Contract Worker Self-Employed Housewife Re…" at bounding box center [426, 348] width 409 height 41
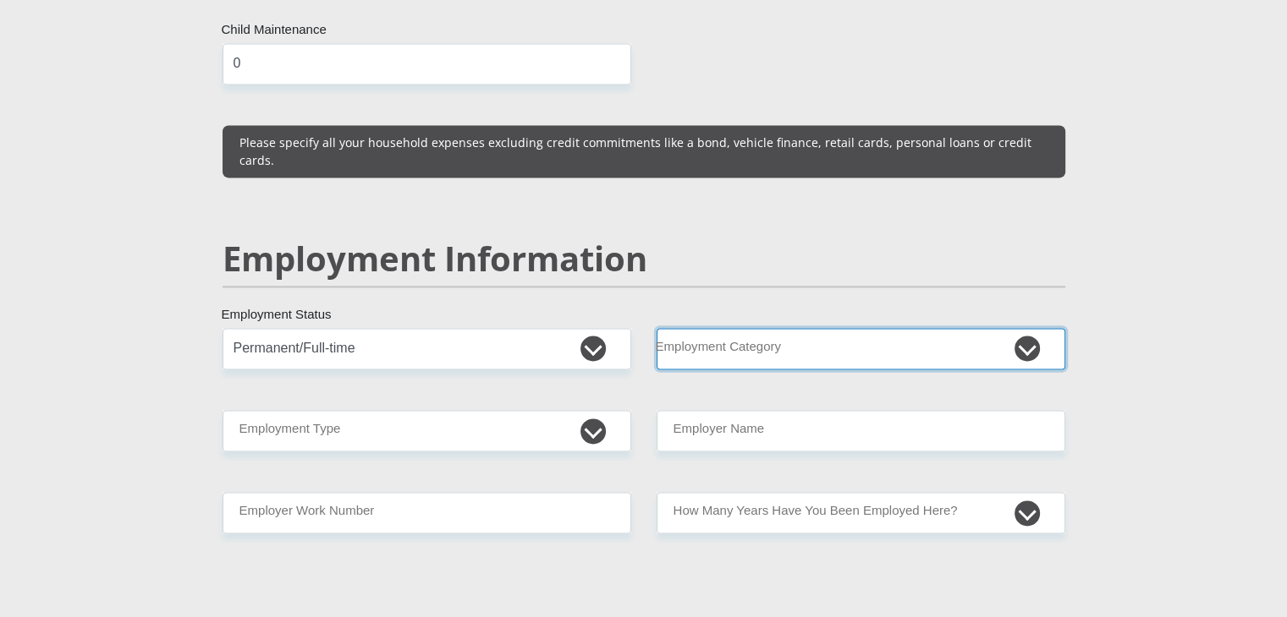
click at [720, 328] on select "AGRICULTURE ALCOHOL & TOBACCO CONSTRUCTION MATERIALS METALLURGY EQUIPMENT FOR R…" at bounding box center [860, 348] width 409 height 41
select select "30"
click at [656, 328] on select "AGRICULTURE ALCOHOL & TOBACCO CONSTRUCTION MATERIALS METALLURGY EQUIPMENT FOR R…" at bounding box center [860, 348] width 409 height 41
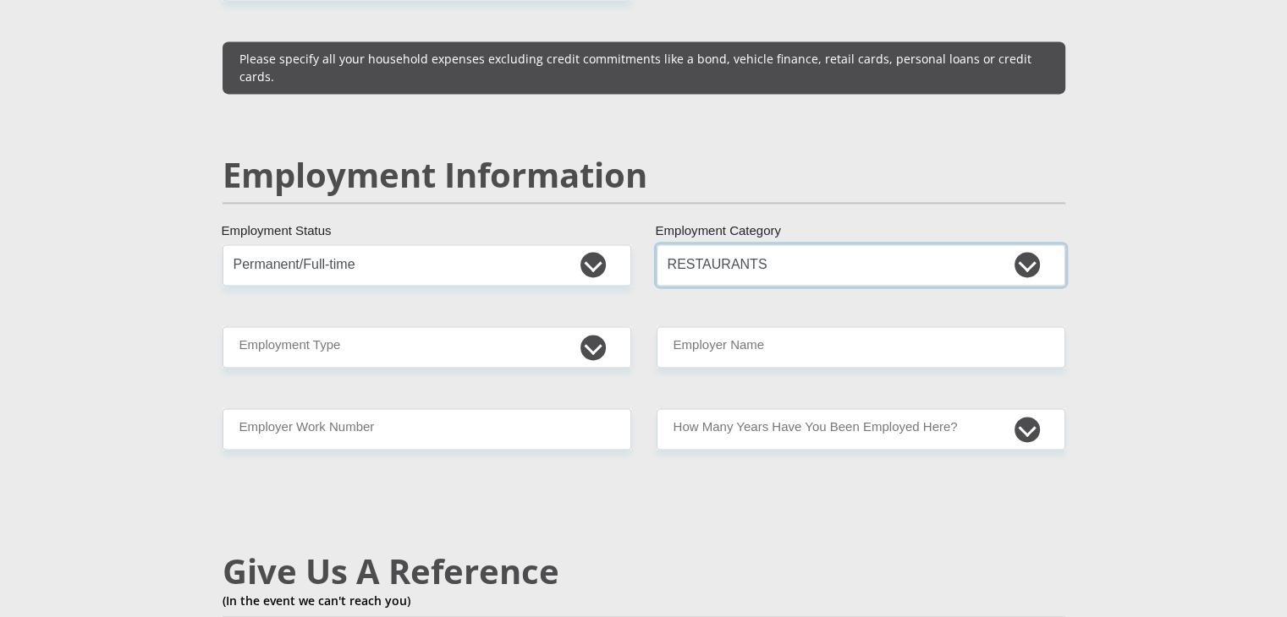
scroll to position [2473, 0]
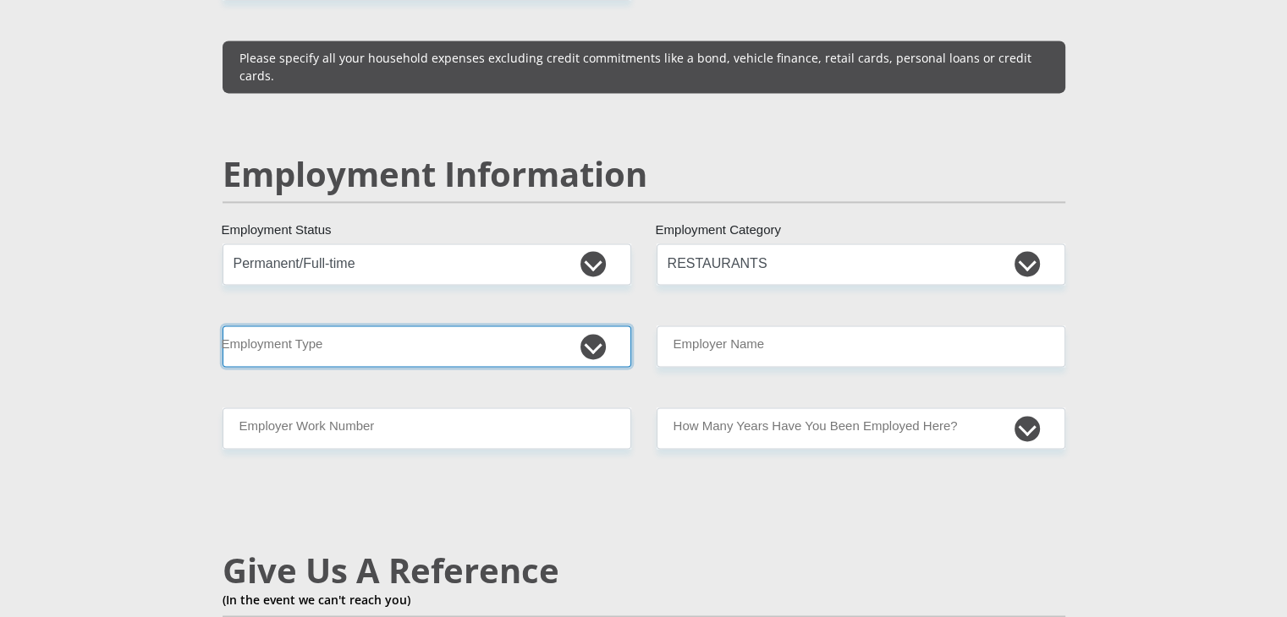
click at [543, 326] on select "College/Lecturer Craft Seller Creative Driver Executive Farmer Forces - Non Com…" at bounding box center [426, 346] width 409 height 41
select select "Manager"
click at [222, 326] on select "College/Lecturer Craft Seller Creative Driver Executive Farmer Forces - Non Com…" at bounding box center [426, 346] width 409 height 41
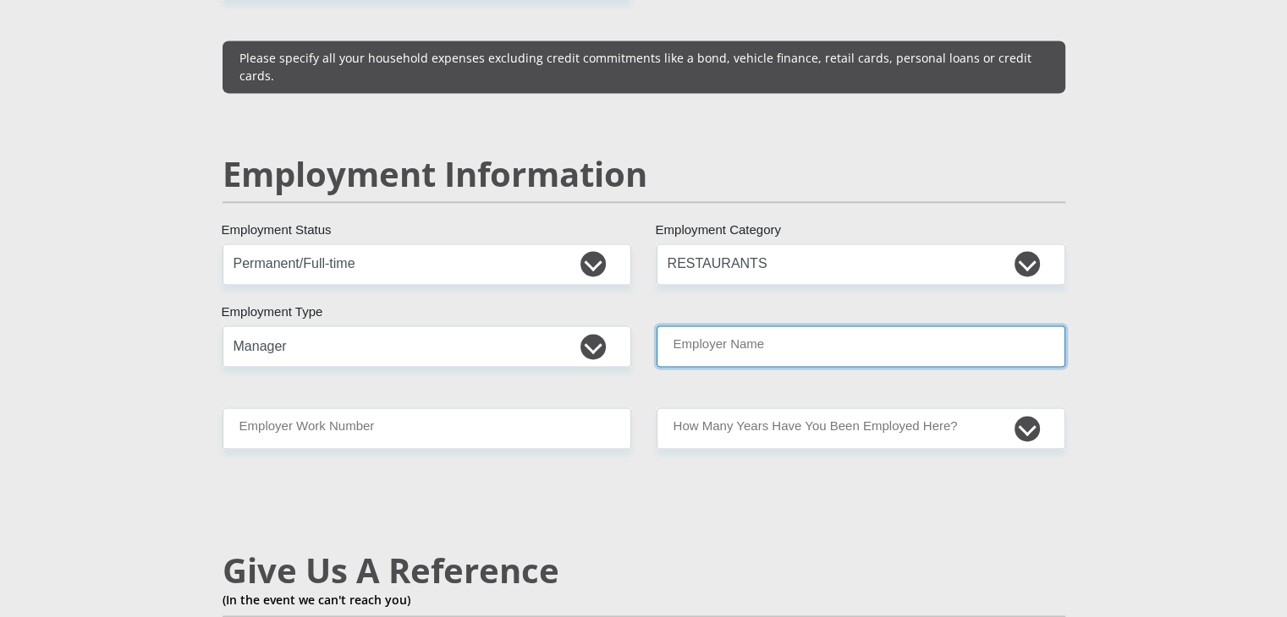
click at [837, 326] on input "Employer Name" at bounding box center [860, 346] width 409 height 41
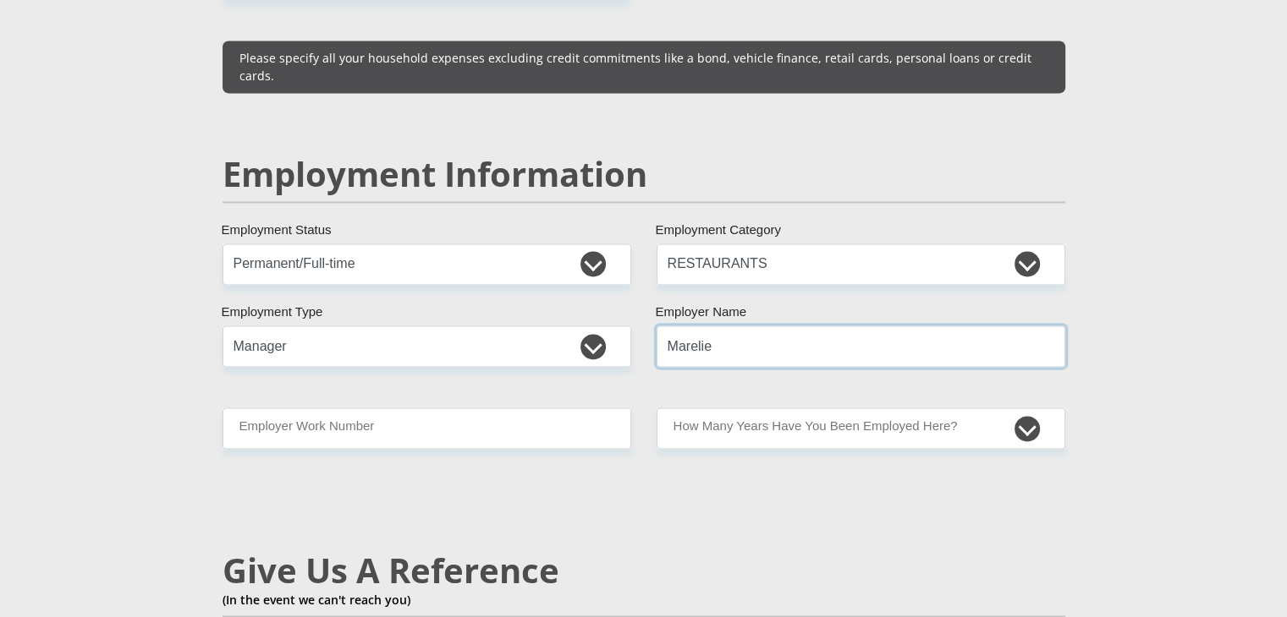
type input "Marelie"
type input "0625942609"
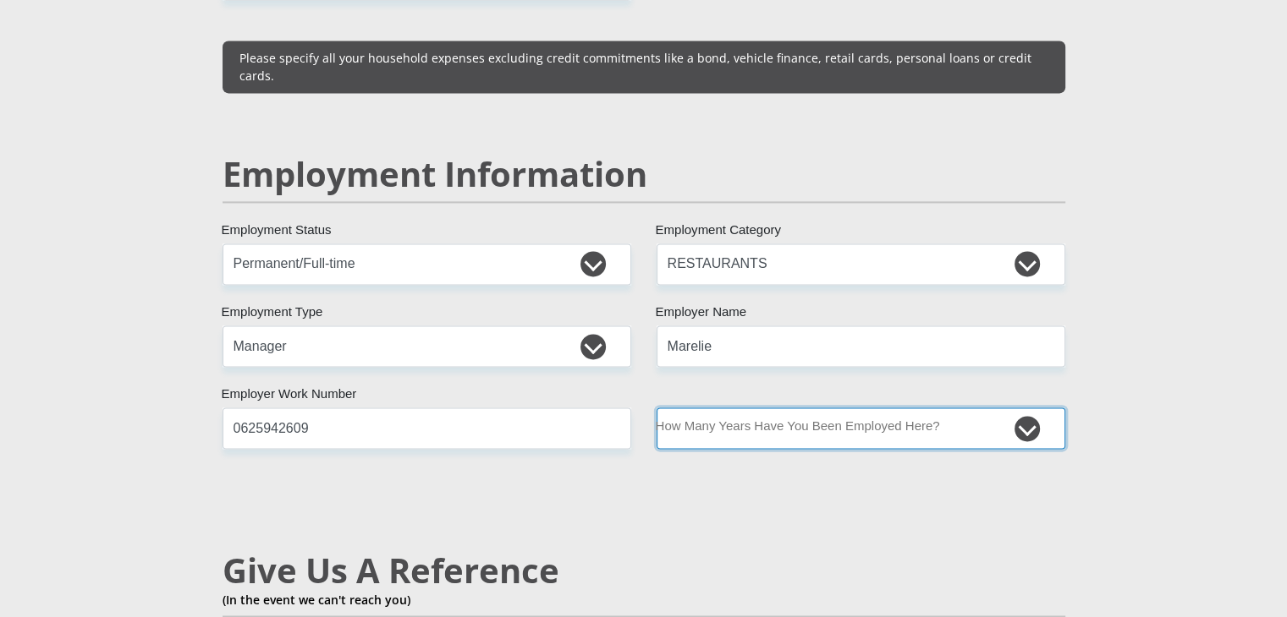
click at [863, 408] on select "less than 1 year 1-3 years 3-5 years 5+ years" at bounding box center [860, 428] width 409 height 41
select select "6"
click at [656, 408] on select "less than 1 year 1-3 years 3-5 years 5+ years" at bounding box center [860, 428] width 409 height 41
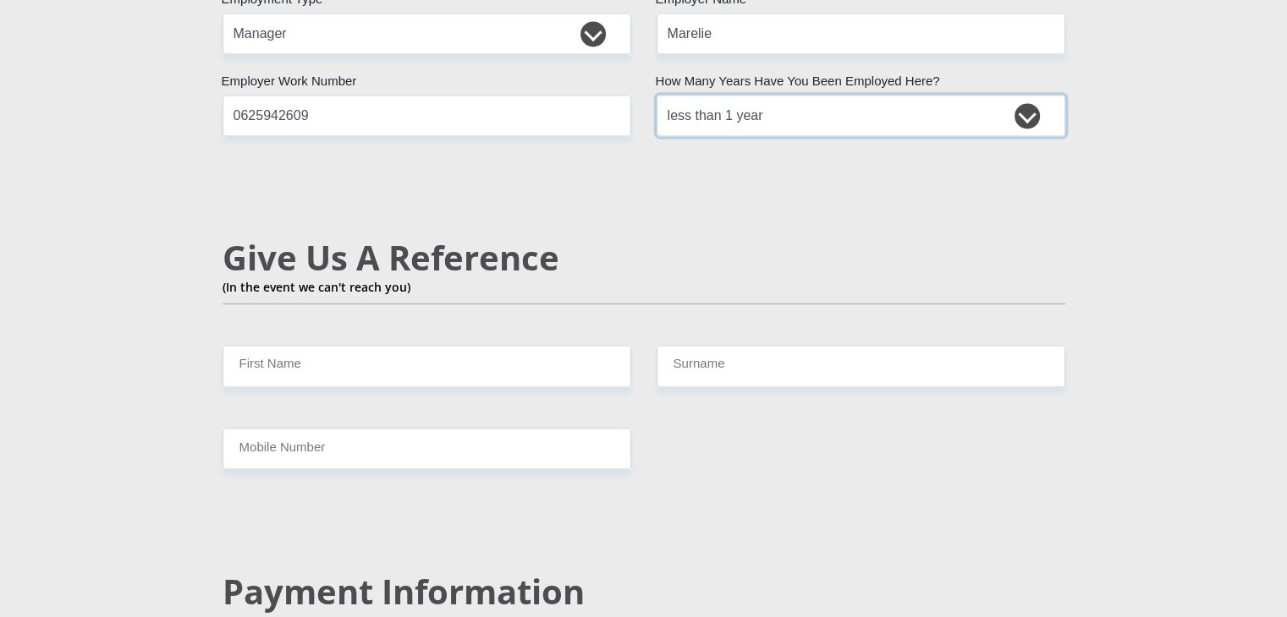
scroll to position [2811, 0]
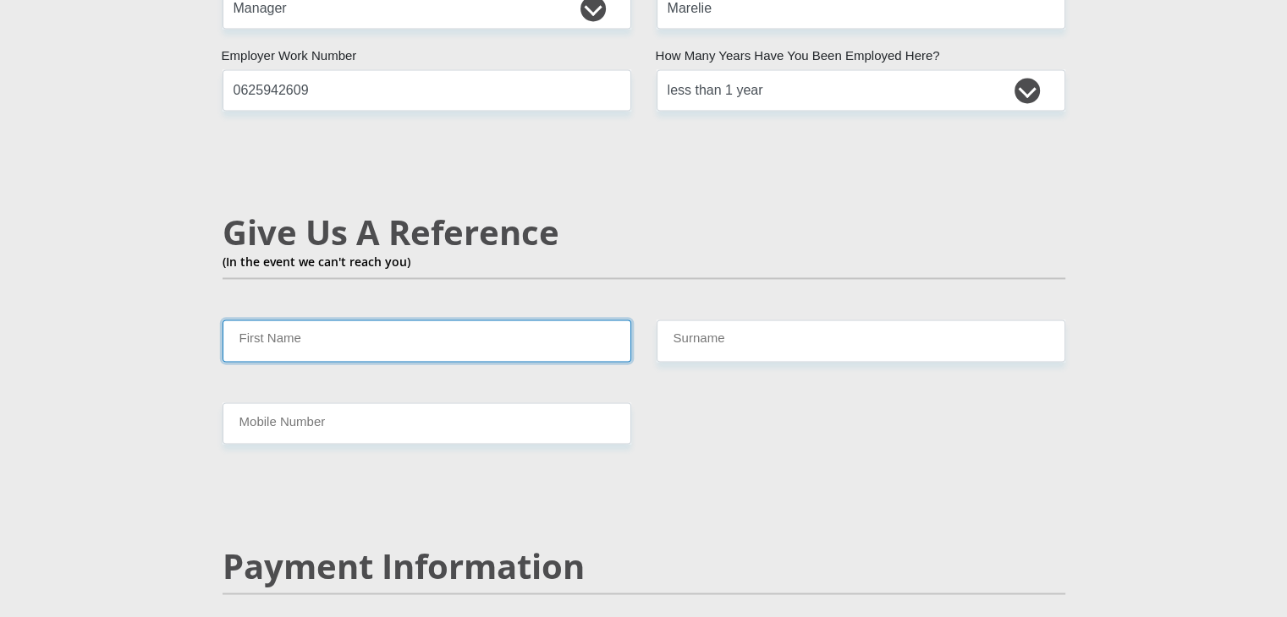
click at [386, 320] on input "First Name" at bounding box center [426, 340] width 409 height 41
type input "Bertus"
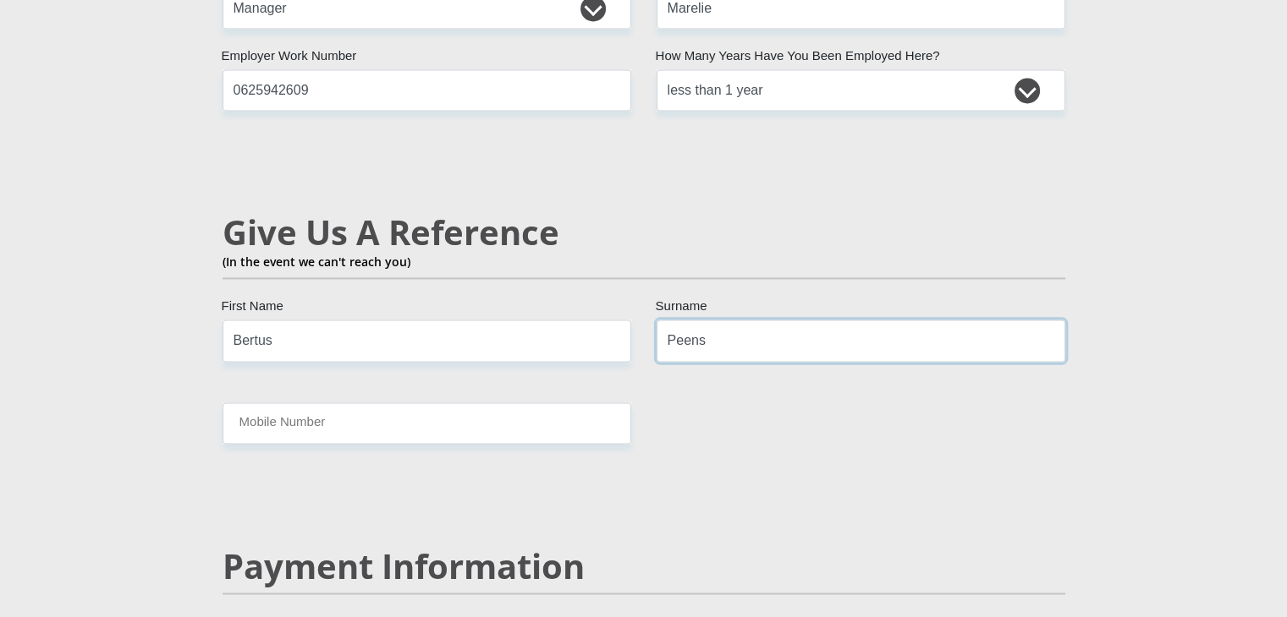
type input "Peens"
type input "0722974660"
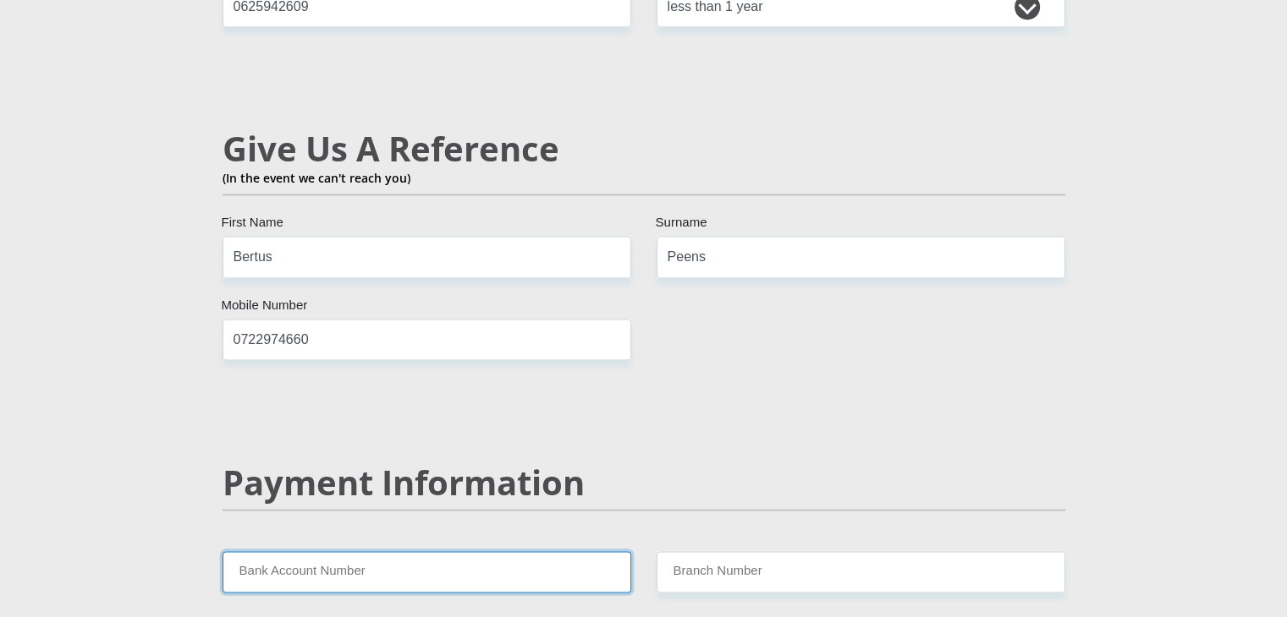
scroll to position [3082, 0]
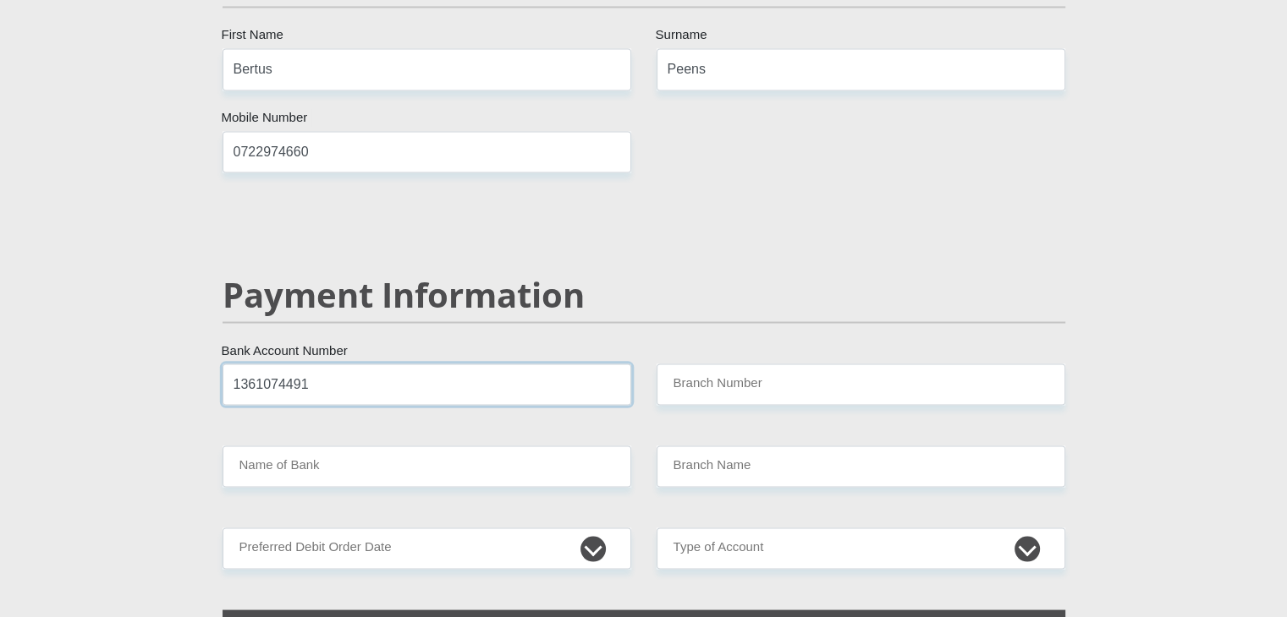
type input "1361074491"
type input "470010"
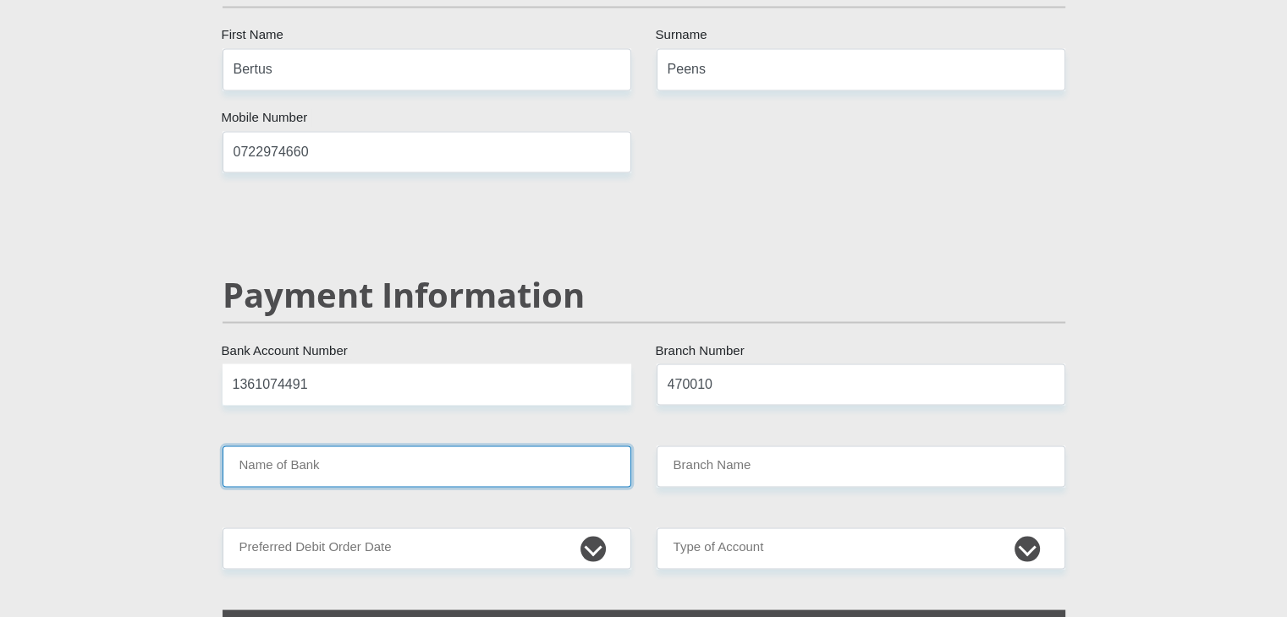
type input "CAPITEC BANK LIMITED"
type input "CAPITEC BANK CPC"
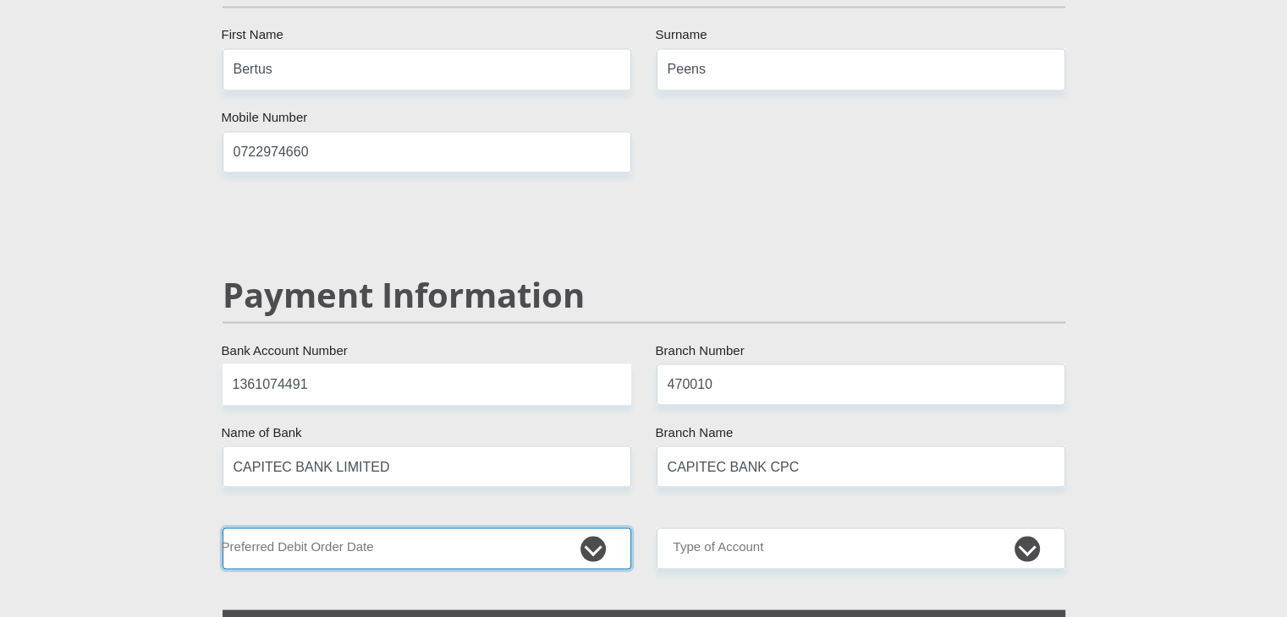
click at [568, 528] on select "1st 2nd 3rd 4th 5th 7th 18th 19th 20th 21st 22nd 23rd 24th 25th 26th 27th 28th …" at bounding box center [426, 548] width 409 height 41
select select "26"
click at [222, 528] on select "1st 2nd 3rd 4th 5th 7th 18th 19th 20th 21st 22nd 23rd 24th 25th 26th 27th 28th …" at bounding box center [426, 548] width 409 height 41
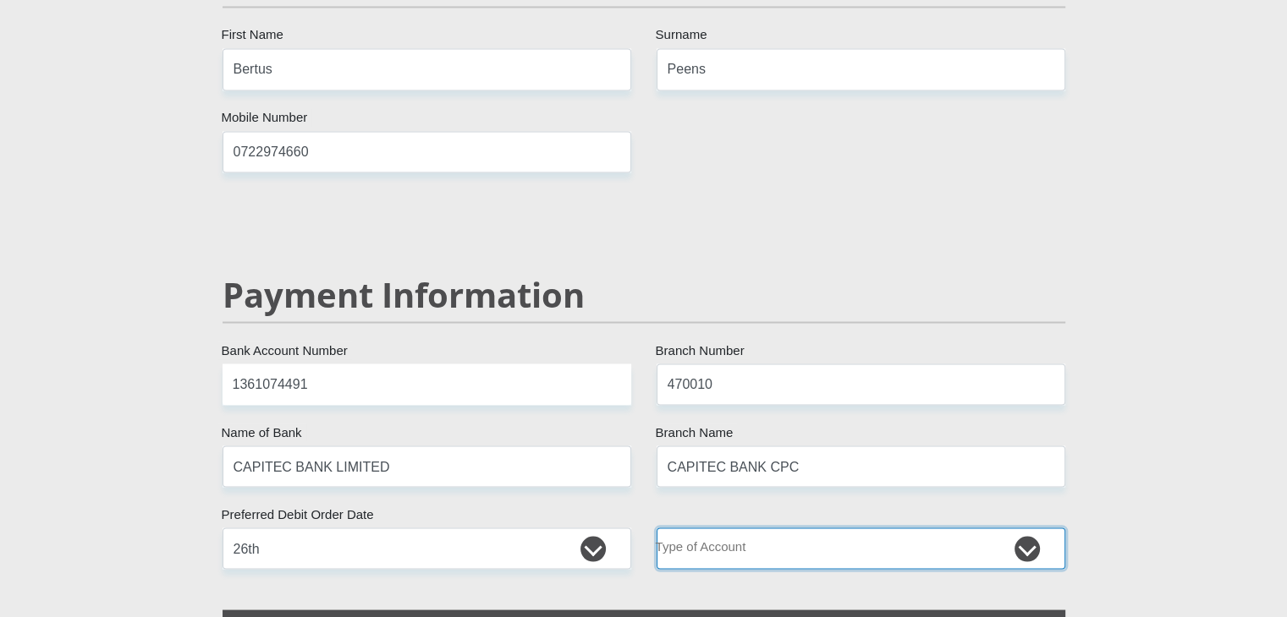
click at [839, 528] on select "Cheque Savings" at bounding box center [860, 548] width 409 height 41
select select "SAV"
click at [656, 528] on select "Cheque Savings" at bounding box center [860, 548] width 409 height 41
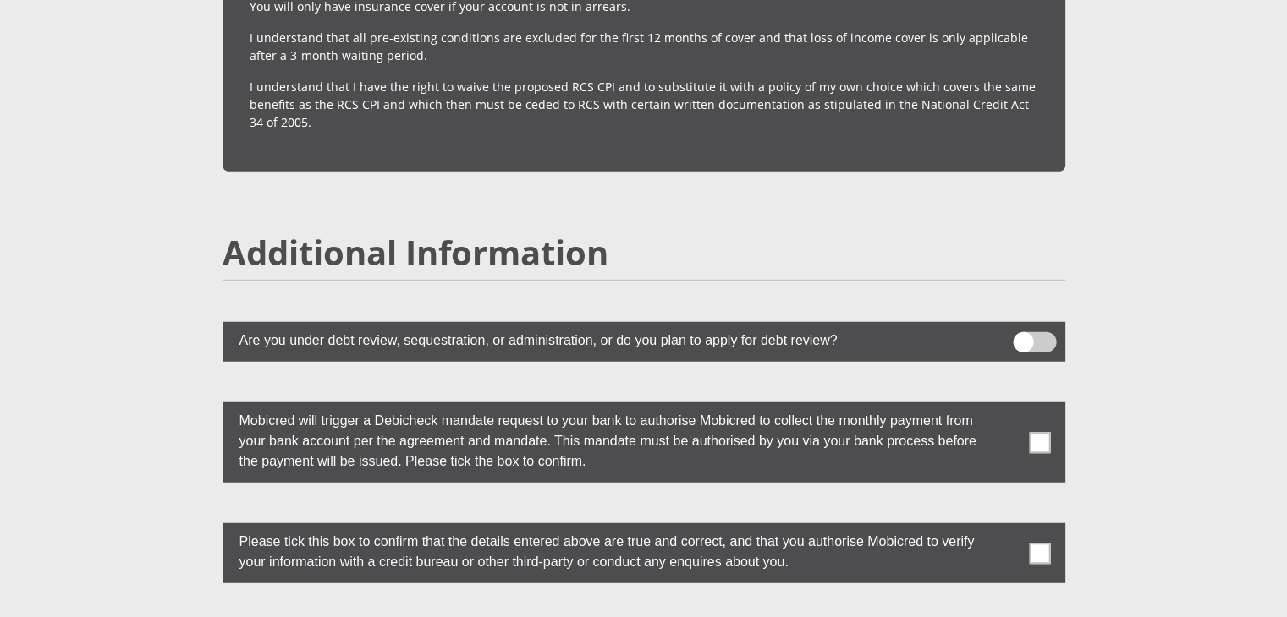
scroll to position [4436, 0]
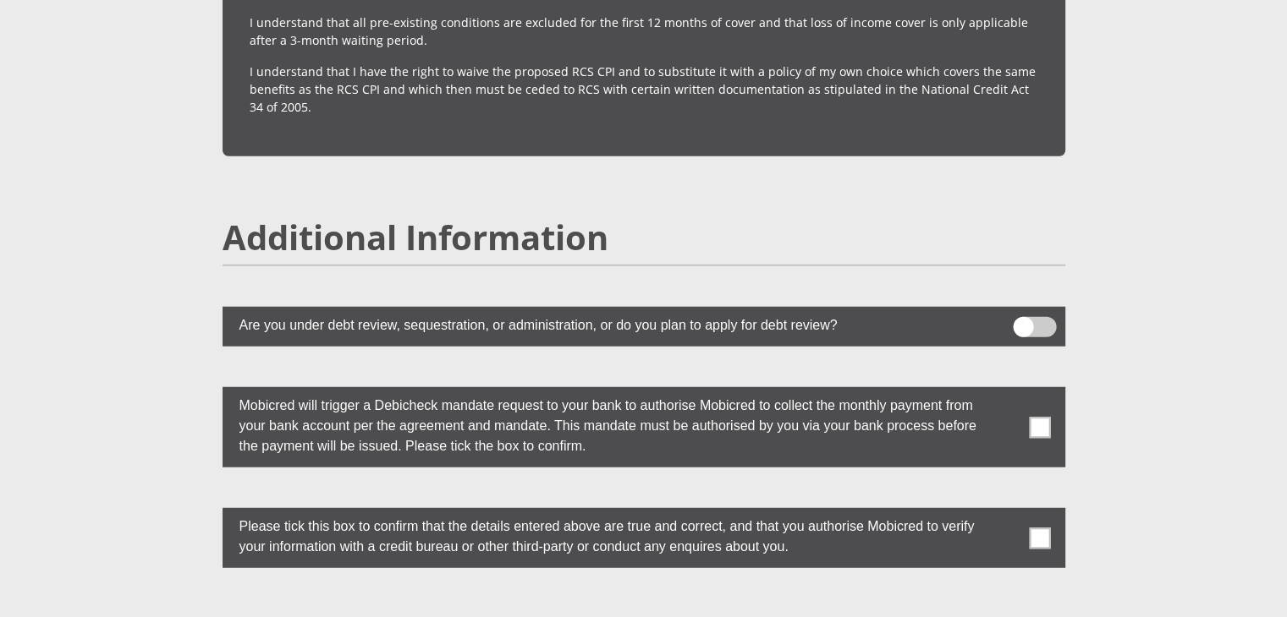
click at [1041, 417] on span at bounding box center [1039, 427] width 21 height 21
click at [1006, 392] on input "checkbox" at bounding box center [1006, 392] width 0 height 0
click at [1045, 528] on span at bounding box center [1039, 538] width 21 height 21
click at [1006, 513] on input "checkbox" at bounding box center [1006, 513] width 0 height 0
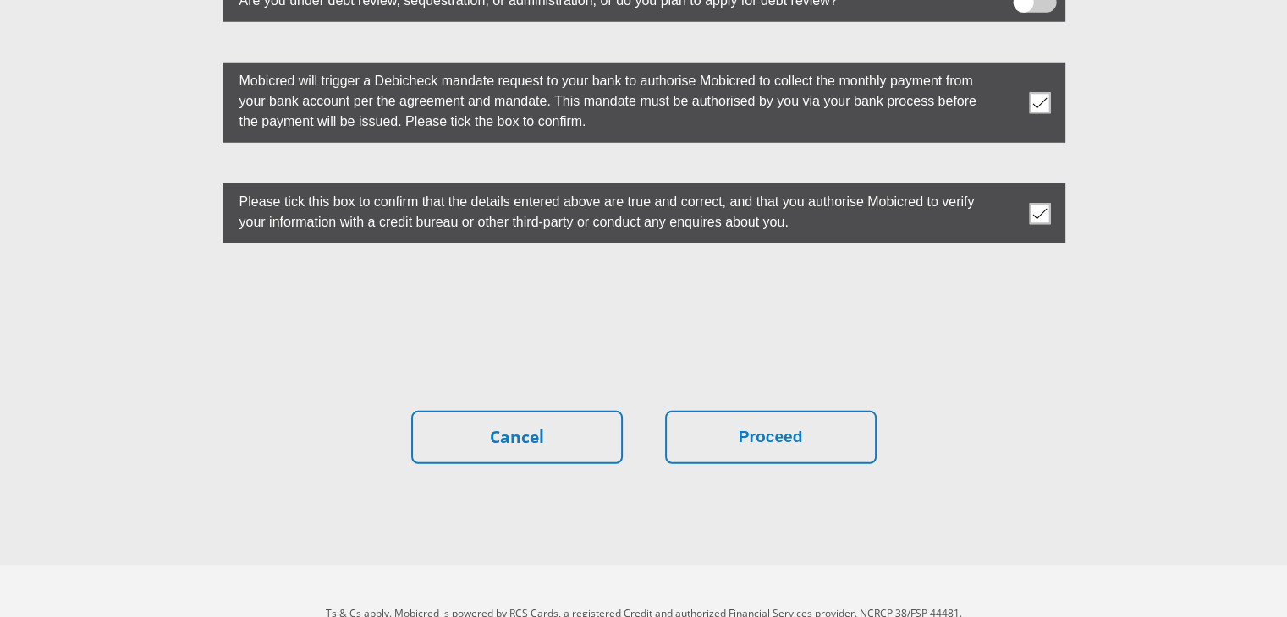
scroll to position [4764, 0]
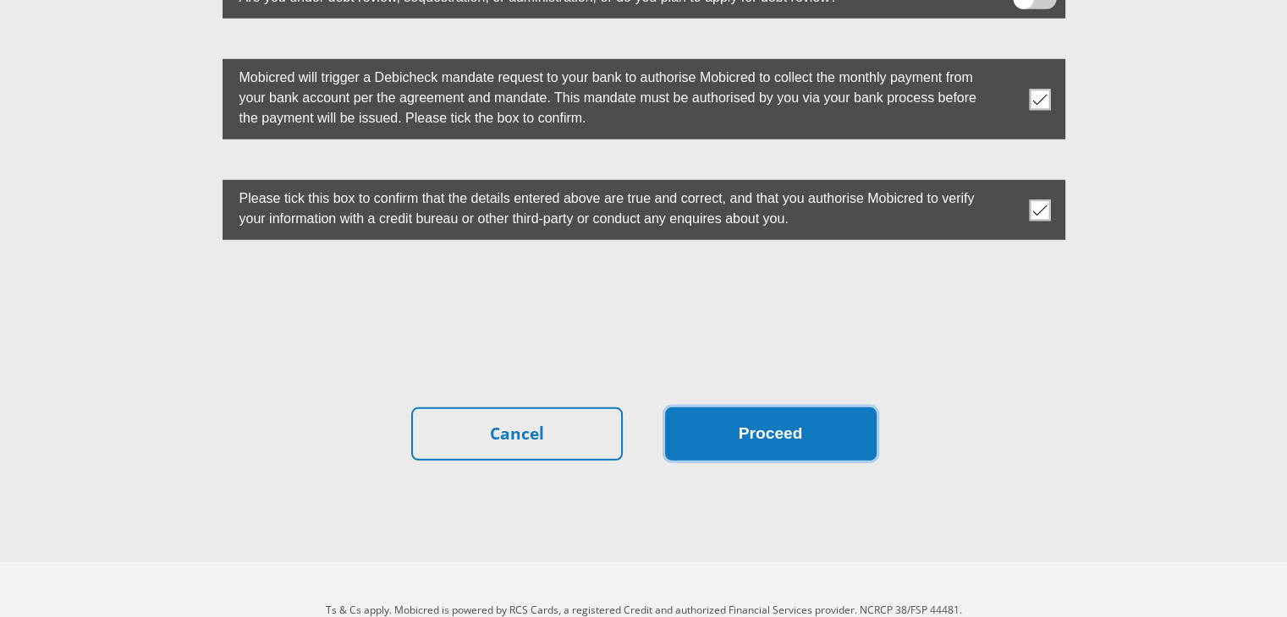
click at [776, 408] on button "Proceed" at bounding box center [770, 434] width 211 height 53
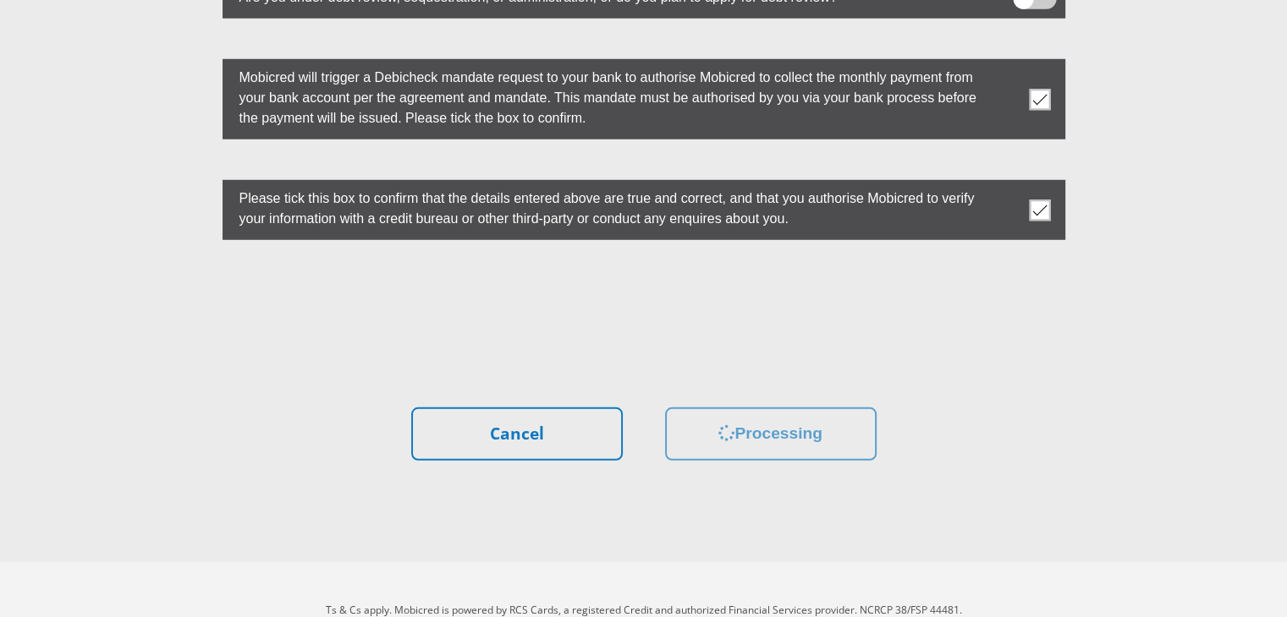
scroll to position [0, 0]
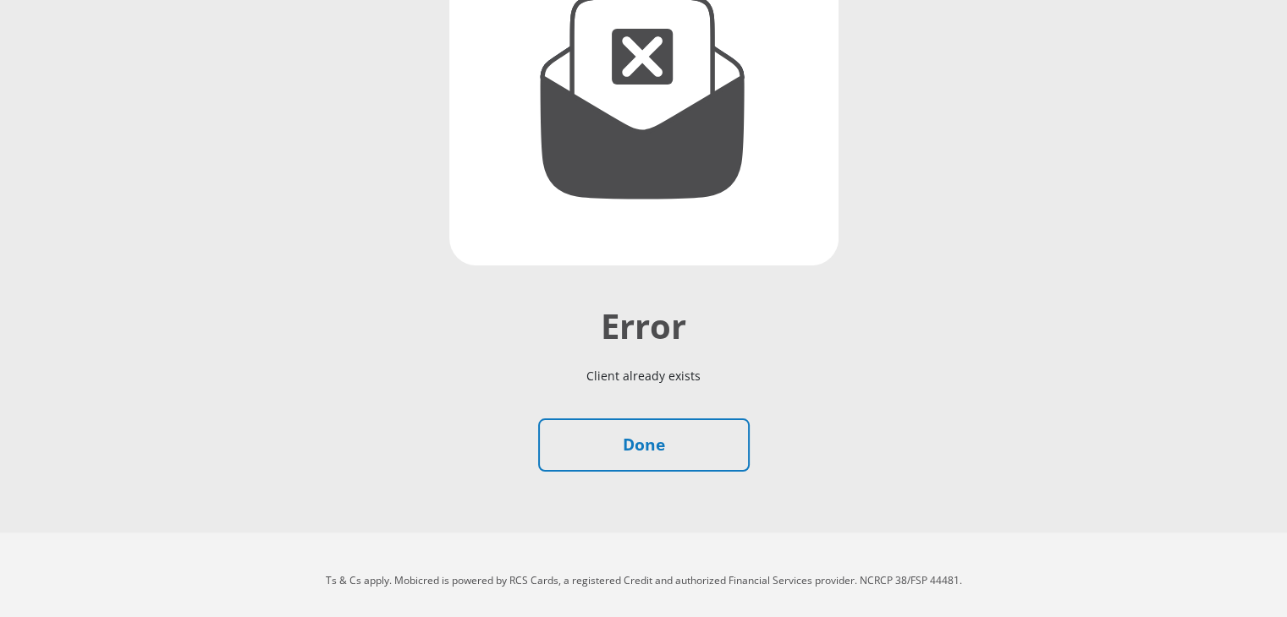
scroll to position [289, 0]
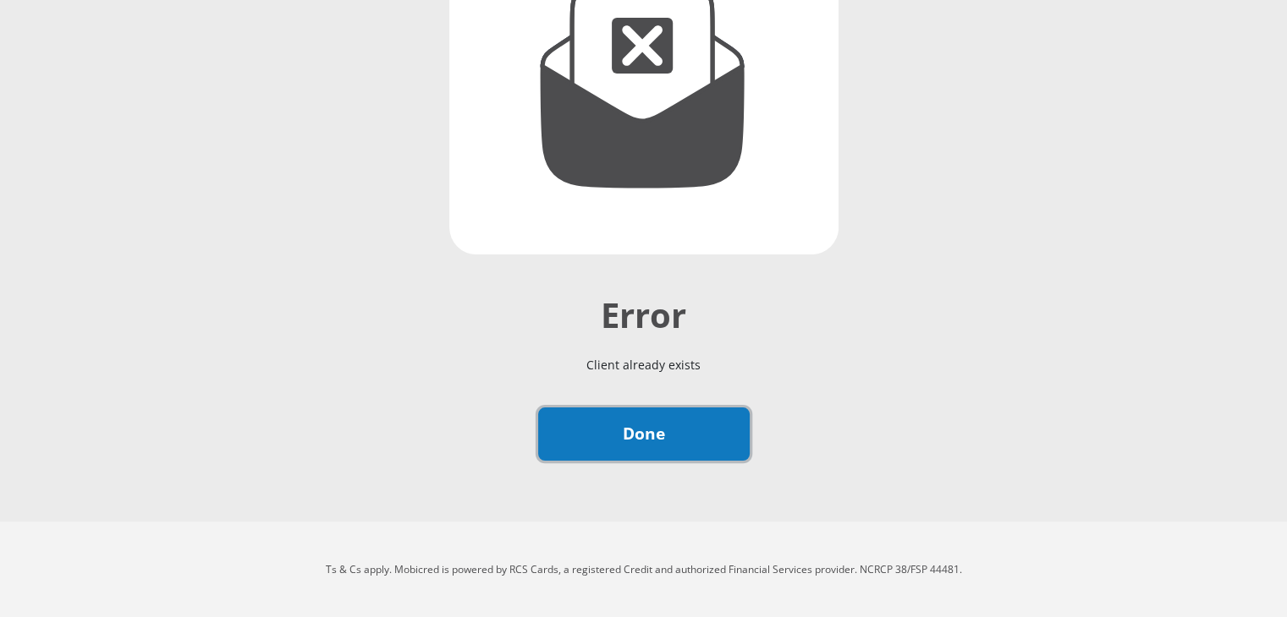
click at [670, 431] on link "Done" at bounding box center [643, 434] width 211 height 53
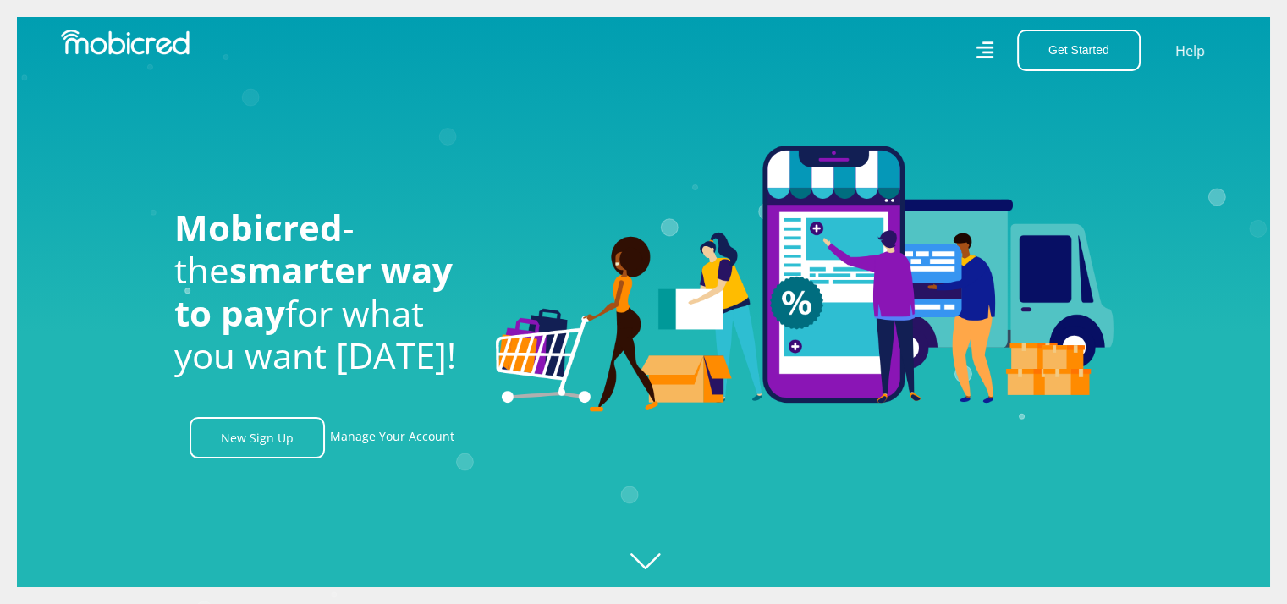
scroll to position [0, 1205]
click at [399, 452] on link "Manage Your Account" at bounding box center [392, 437] width 124 height 41
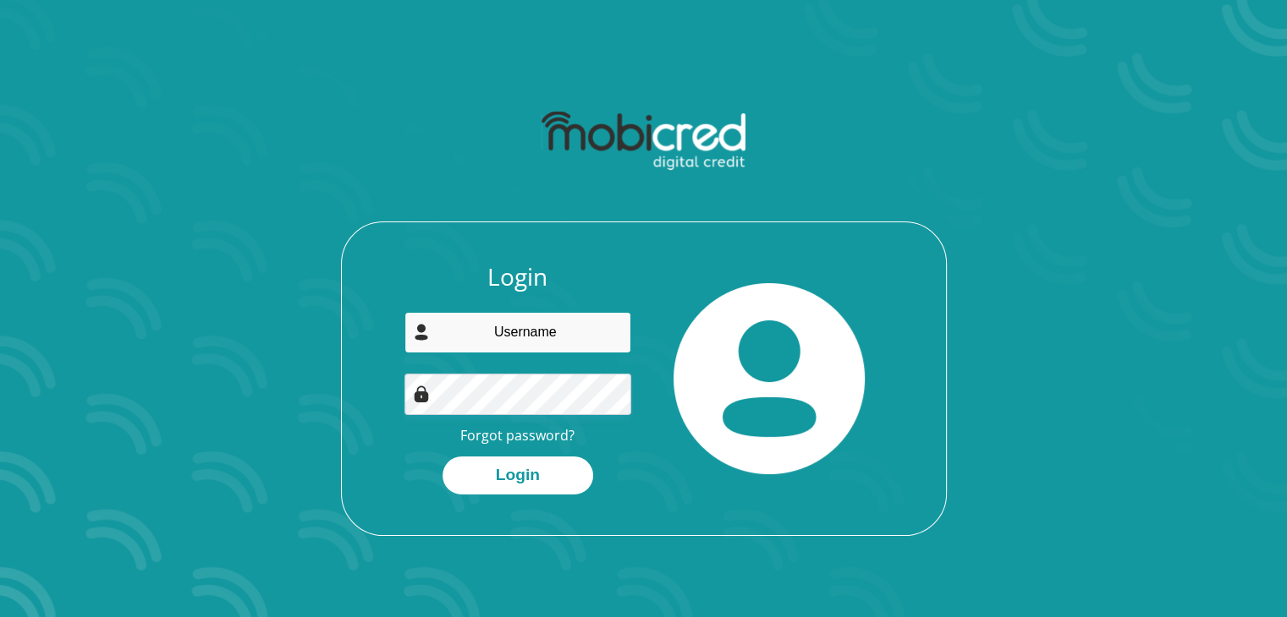
click at [564, 336] on input "email" at bounding box center [517, 332] width 227 height 41
type input "[EMAIL_ADDRESS][DOMAIN_NAME]"
click at [442, 457] on button "Login" at bounding box center [517, 476] width 151 height 38
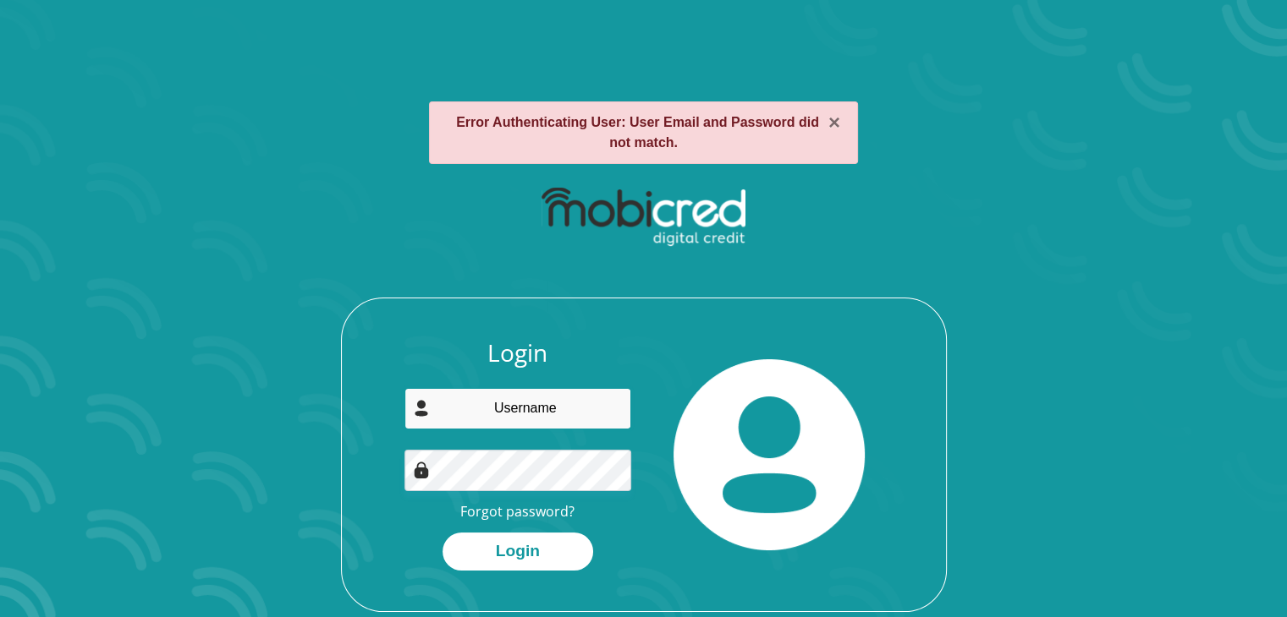
click at [568, 400] on input "email" at bounding box center [517, 408] width 227 height 41
type input "[EMAIL_ADDRESS][DOMAIN_NAME]"
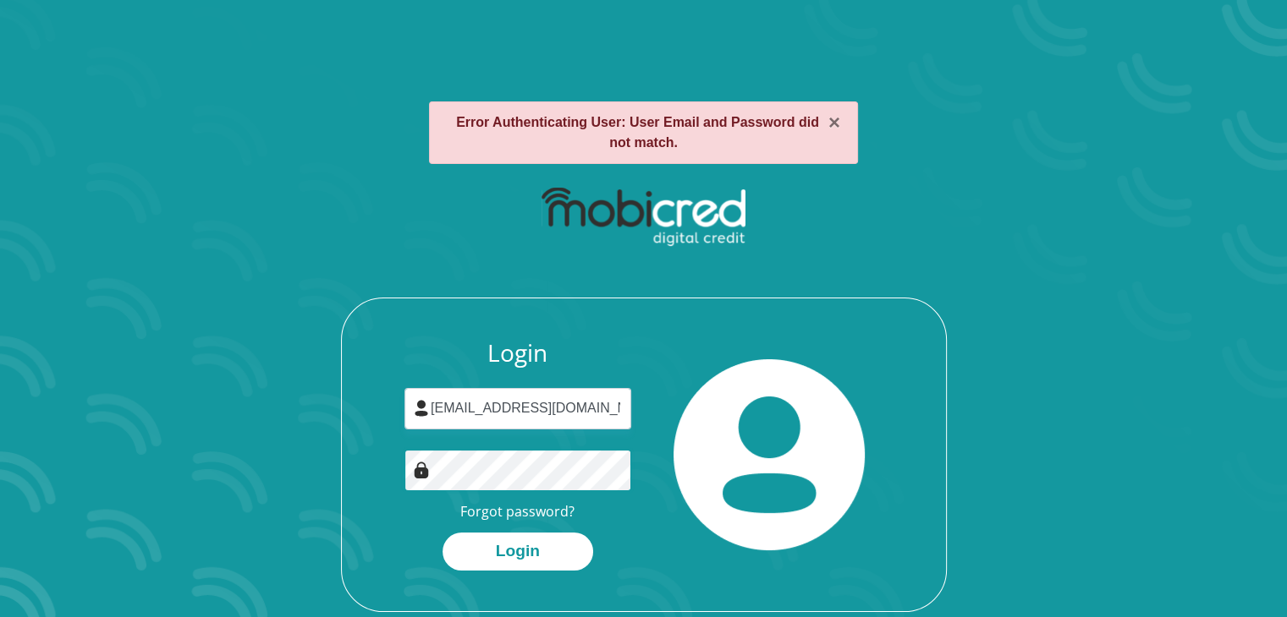
click at [442, 533] on button "Login" at bounding box center [517, 552] width 151 height 38
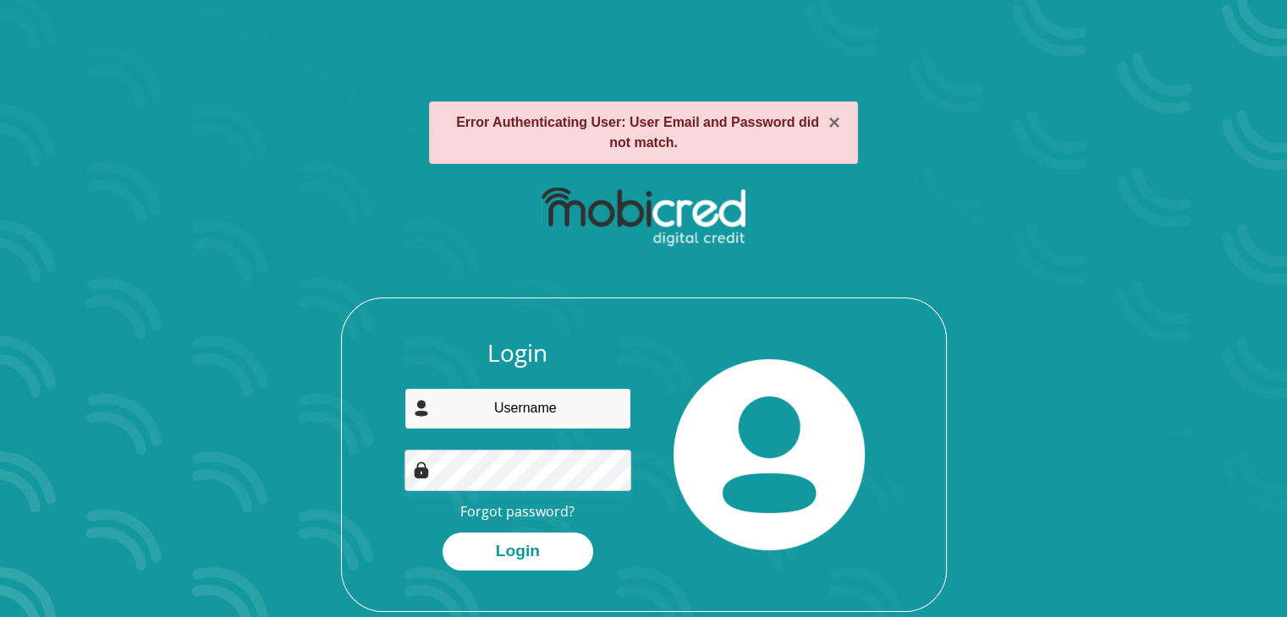
drag, startPoint x: 0, startPoint y: 0, endPoint x: 568, endPoint y: 414, distance: 702.8
click at [568, 414] on input "email" at bounding box center [517, 408] width 227 height 41
type input "[EMAIL_ADDRESS][DOMAIN_NAME]"
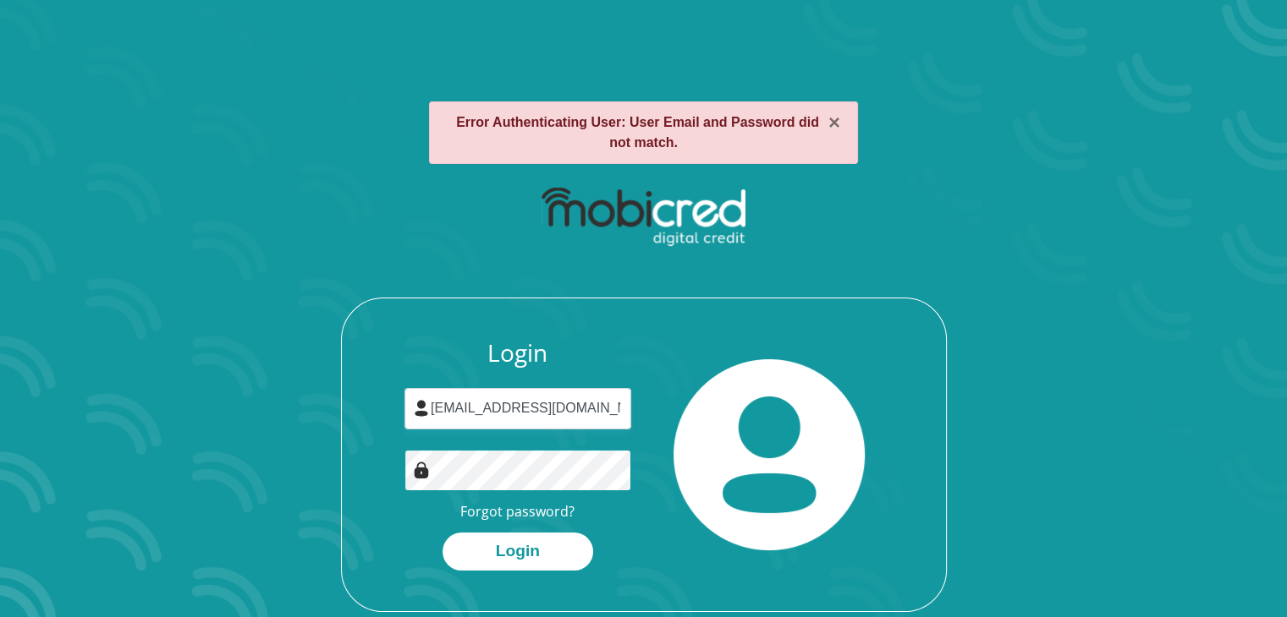
click at [442, 533] on button "Login" at bounding box center [517, 552] width 151 height 38
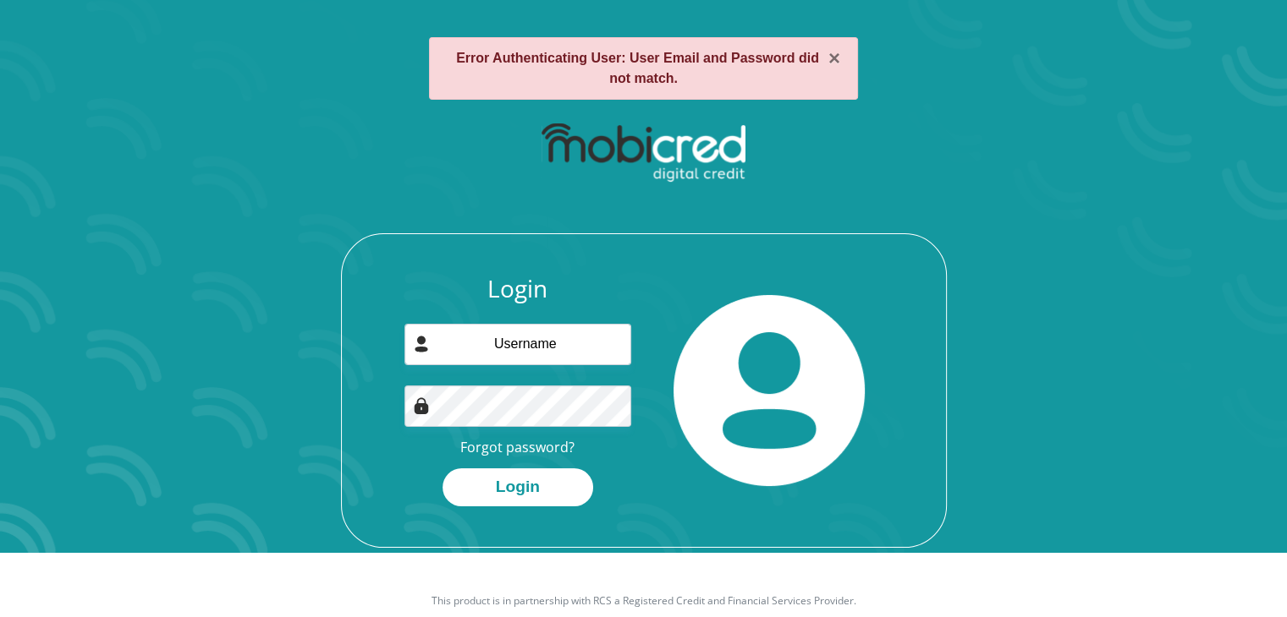
scroll to position [96, 0]
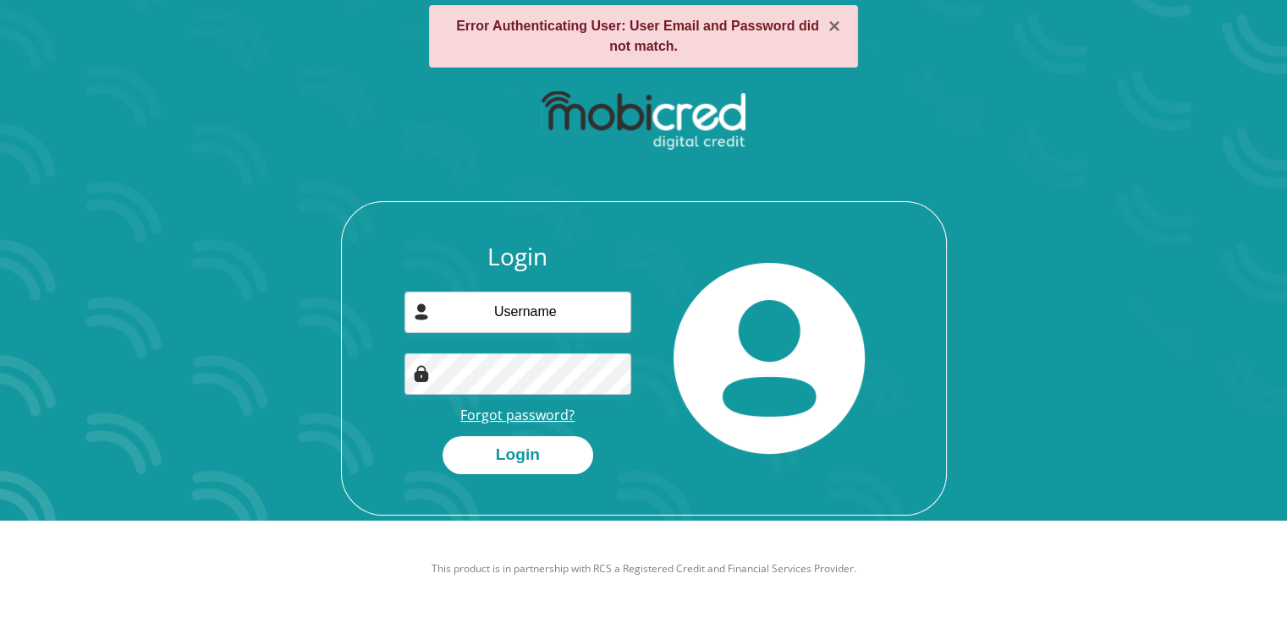
click at [535, 417] on link "Forgot password?" at bounding box center [517, 415] width 114 height 19
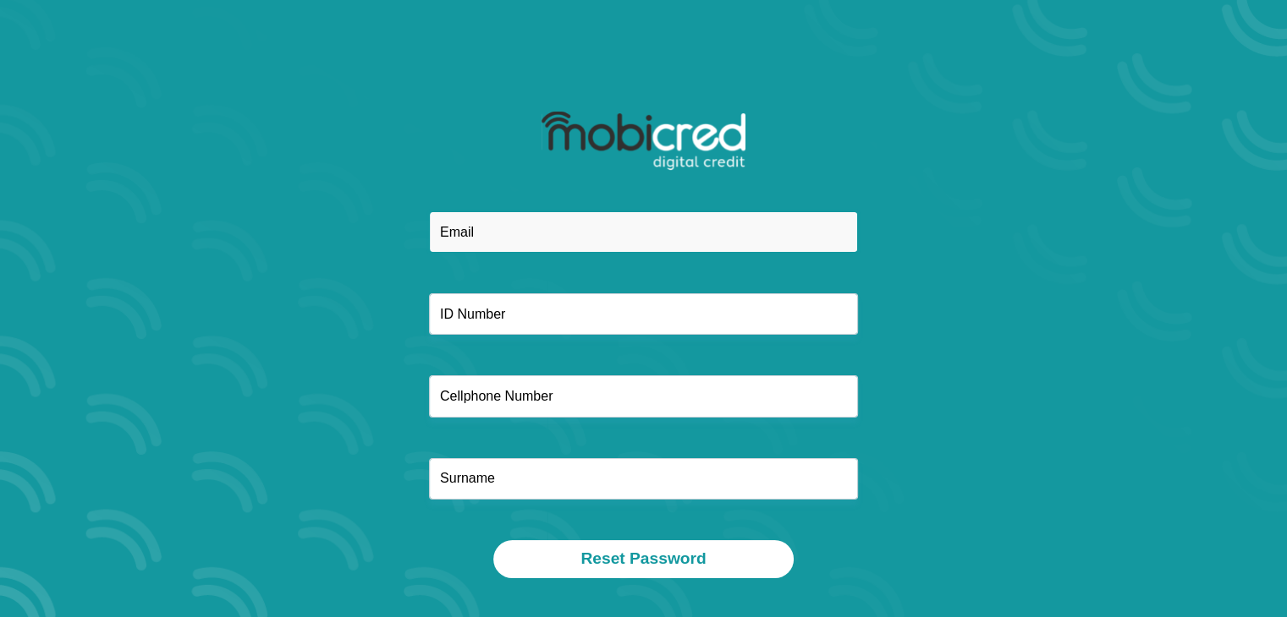
click at [612, 233] on input "email" at bounding box center [643, 231] width 429 height 41
type input "justinimmelman80@gmail.com"
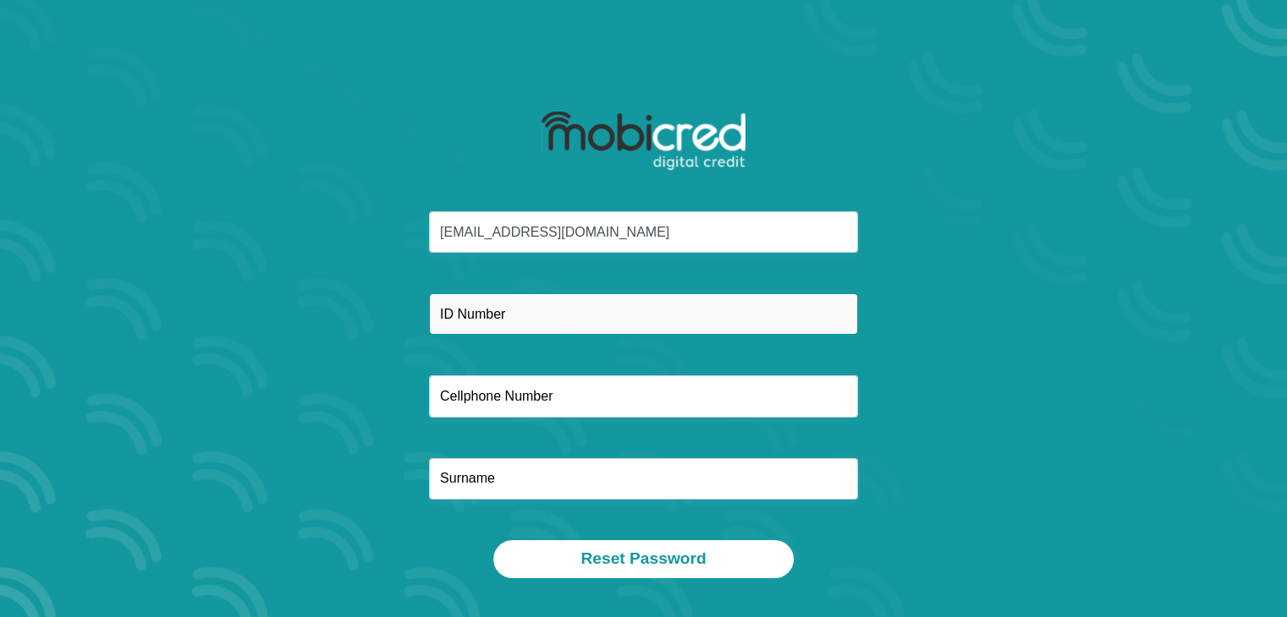
click at [574, 301] on input "text" at bounding box center [643, 314] width 429 height 41
type input "9611275013089"
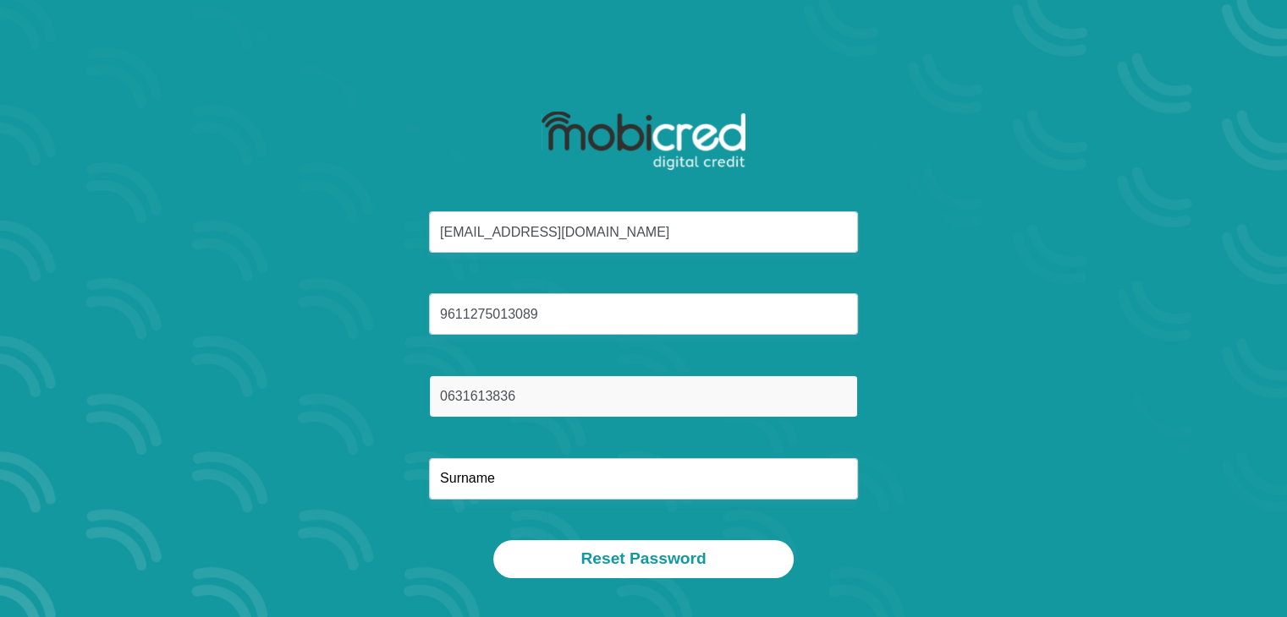
type input "0631613836"
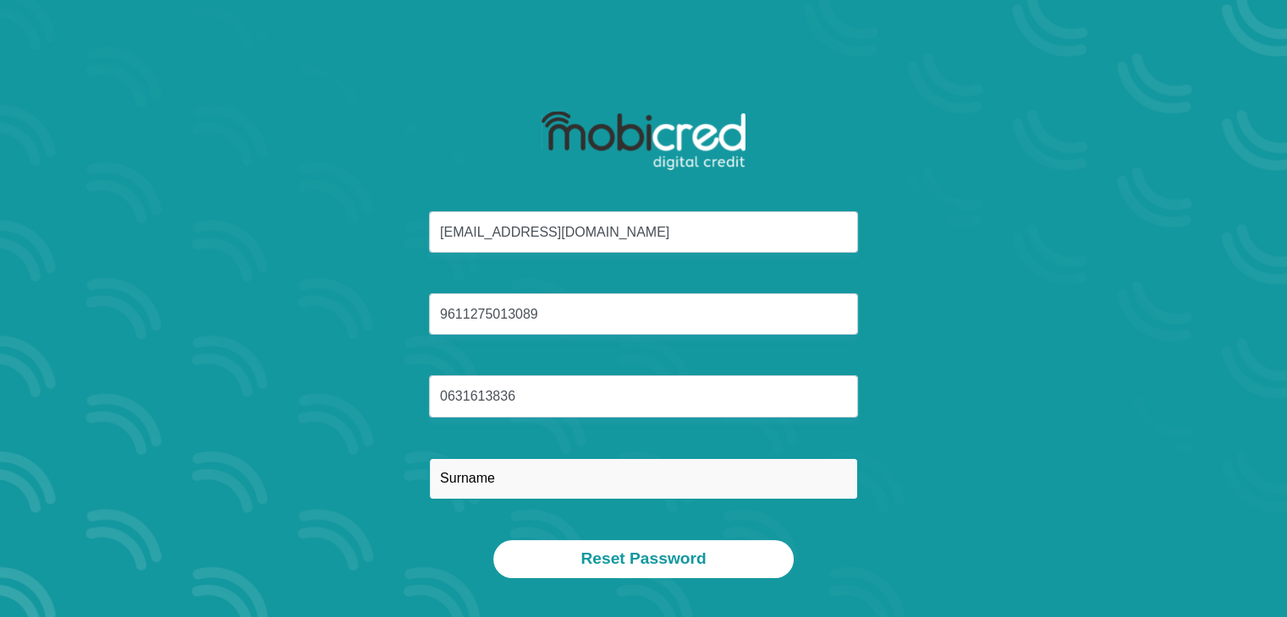
click at [507, 478] on input "text" at bounding box center [643, 478] width 429 height 41
type input "Immelman"
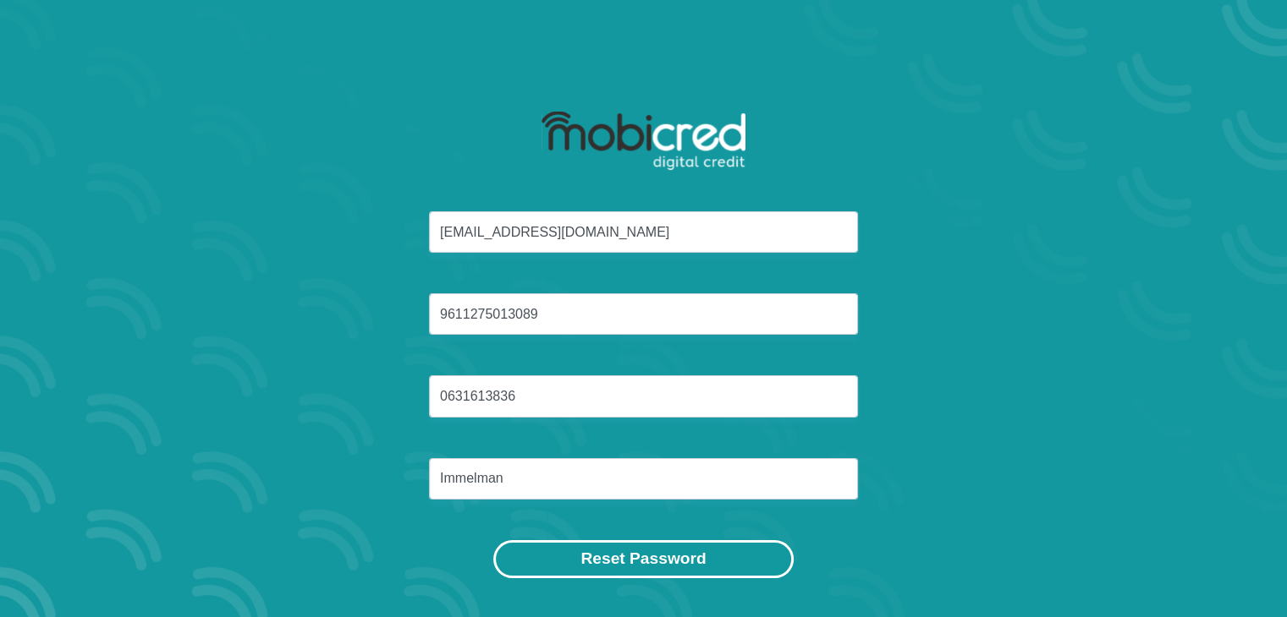
click at [590, 544] on button "Reset Password" at bounding box center [642, 560] width 299 height 38
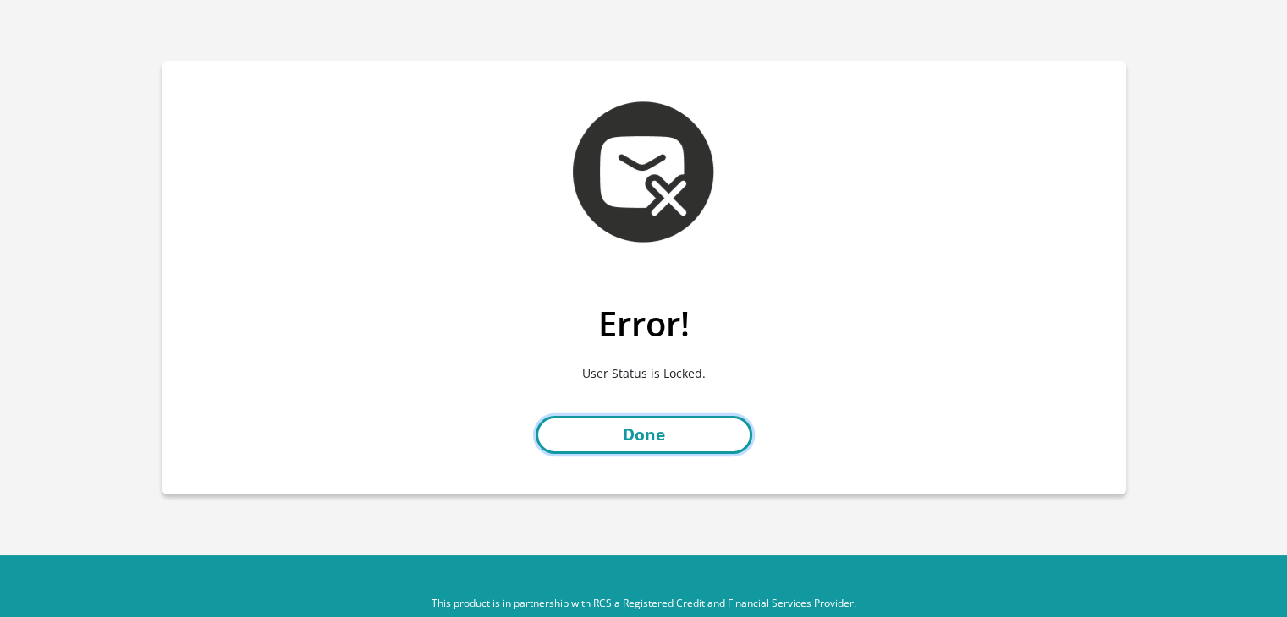
click at [663, 434] on link "Done" at bounding box center [643, 435] width 217 height 38
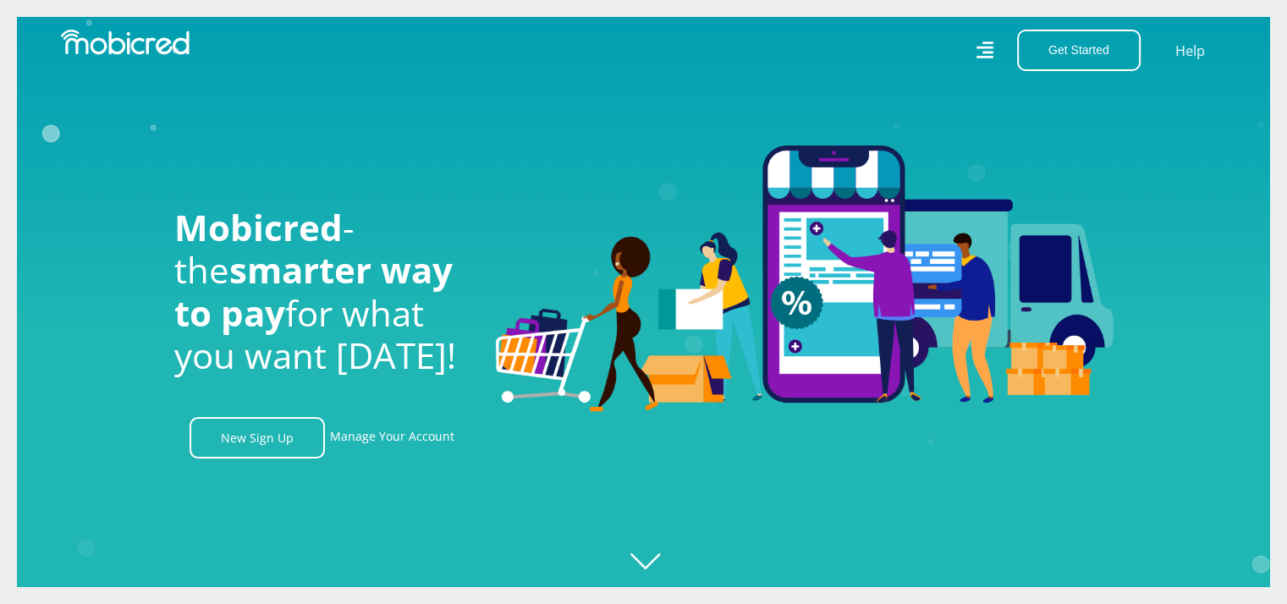
click at [660, 574] on icon "Created with [PERSON_NAME] 2.3.0" at bounding box center [660, 302] width 1287 height 604
click at [660, 566] on icon "Created with [PERSON_NAME] 2.3.0" at bounding box center [660, 302] width 1287 height 604
